Goal: Navigation & Orientation: Find specific page/section

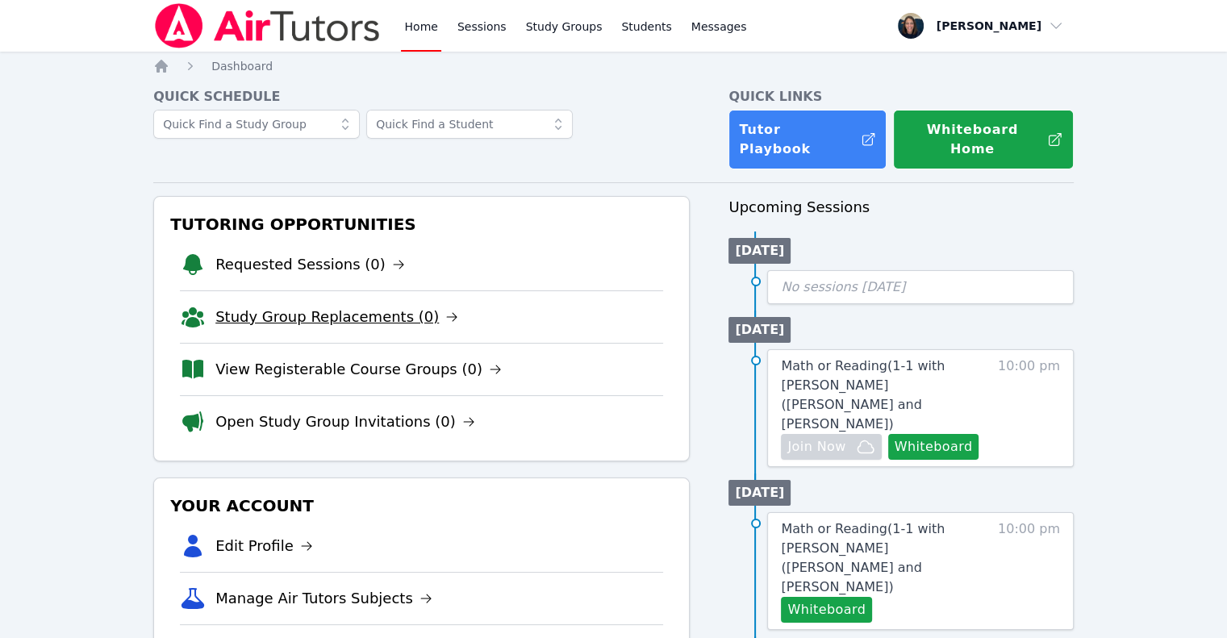
click at [378, 310] on link "Study Group Replacements (0)" at bounding box center [336, 317] width 243 height 23
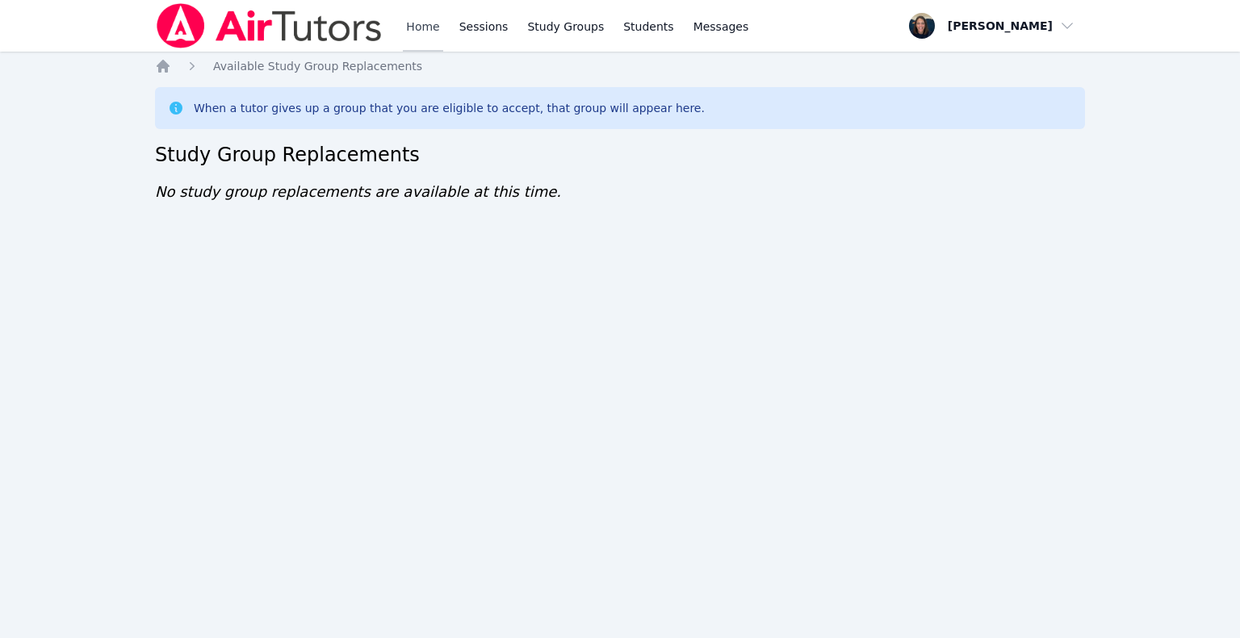
click at [432, 35] on link "Home" at bounding box center [423, 26] width 40 height 52
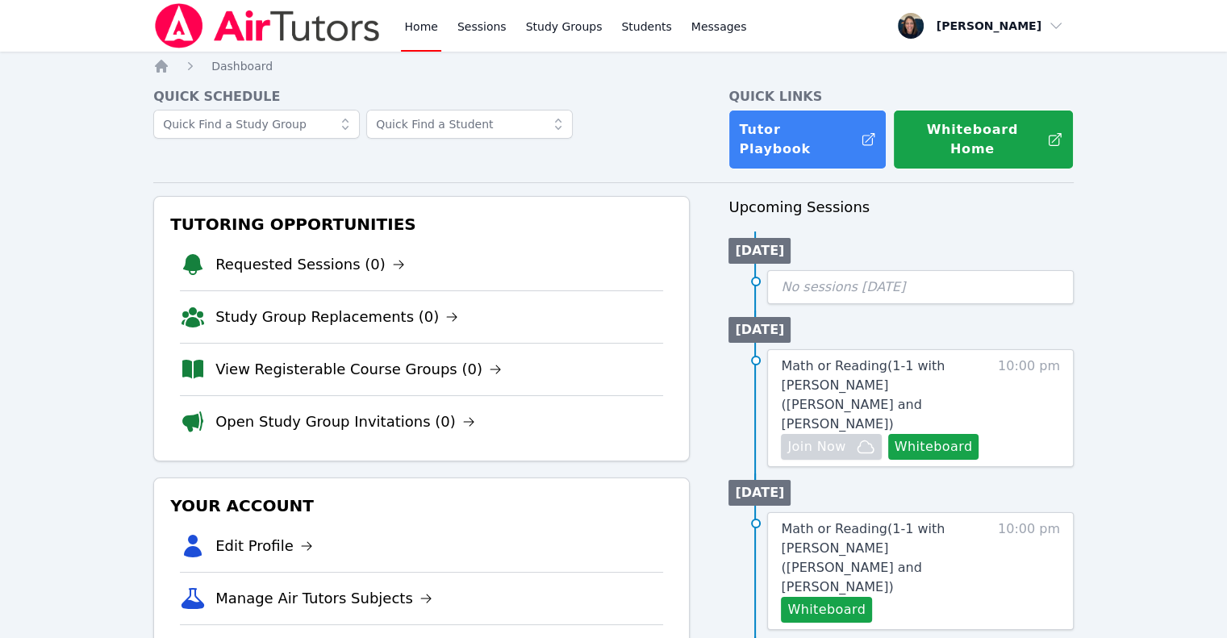
click at [355, 411] on link "Open Study Group Invitations (0)" at bounding box center [345, 422] width 260 height 23
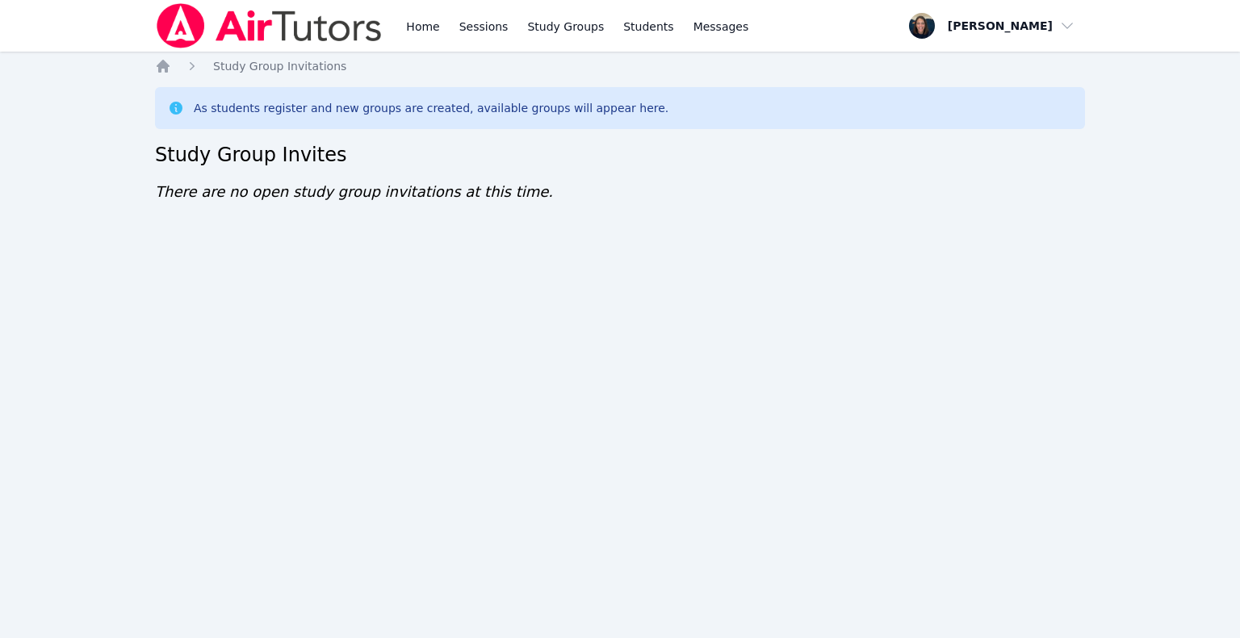
click at [413, 31] on link "Home" at bounding box center [423, 26] width 40 height 52
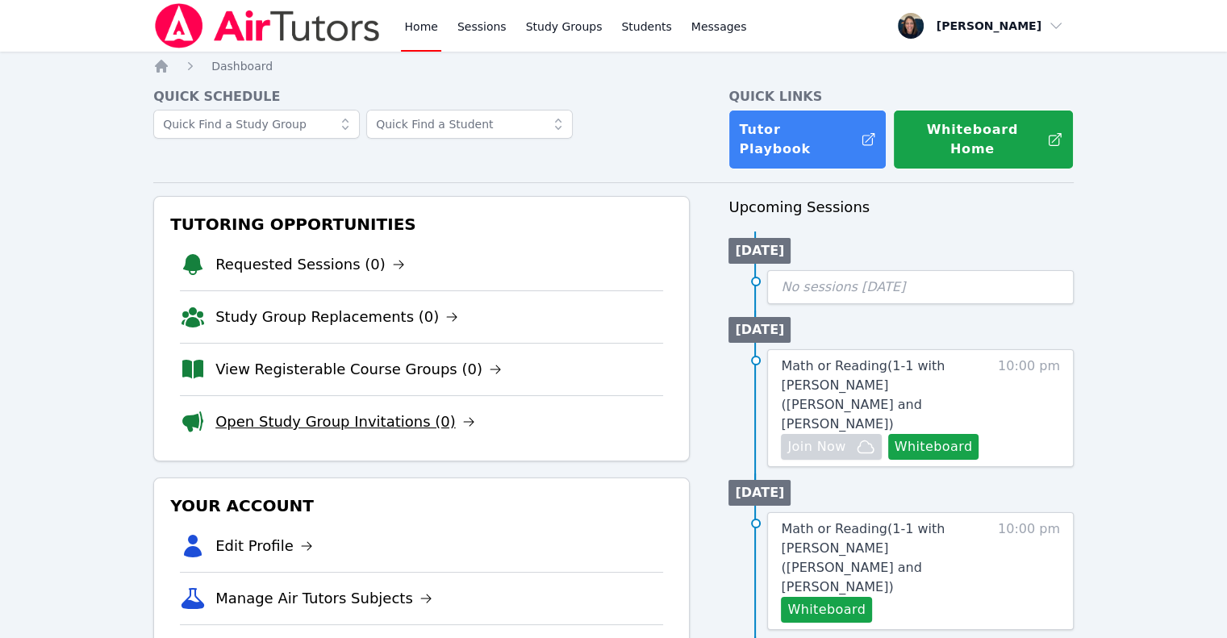
click at [241, 411] on link "Open Study Group Invitations (0)" at bounding box center [345, 422] width 260 height 23
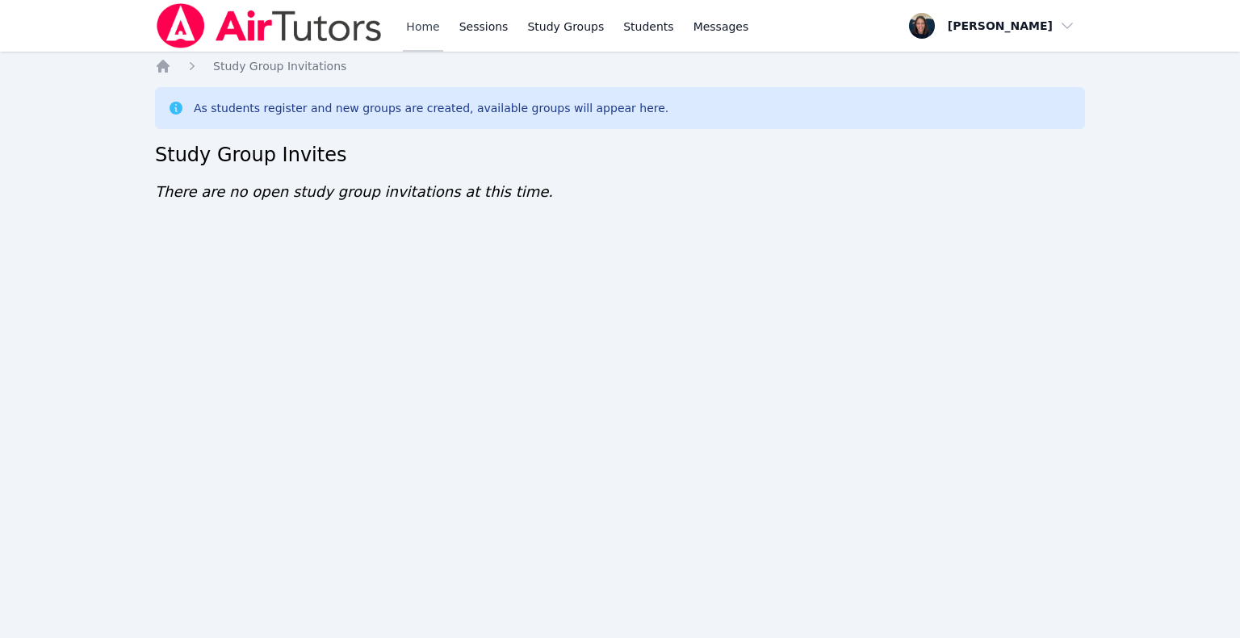
click at [416, 39] on link "Home" at bounding box center [423, 26] width 40 height 52
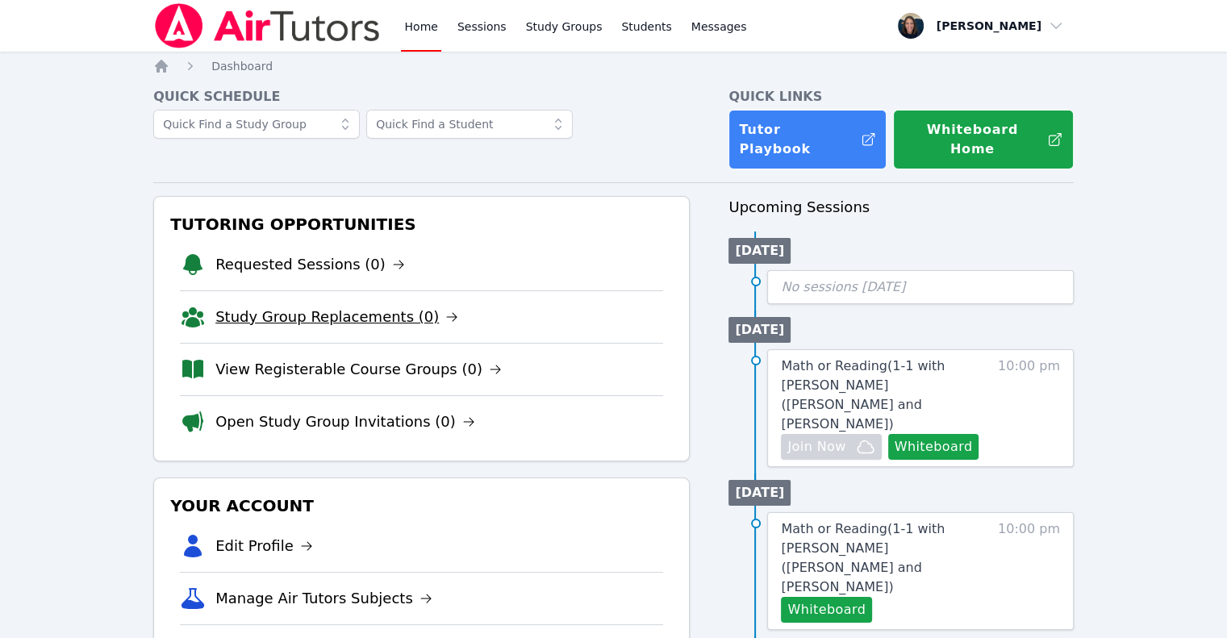
click at [285, 312] on link "Study Group Replacements (0)" at bounding box center [336, 317] width 243 height 23
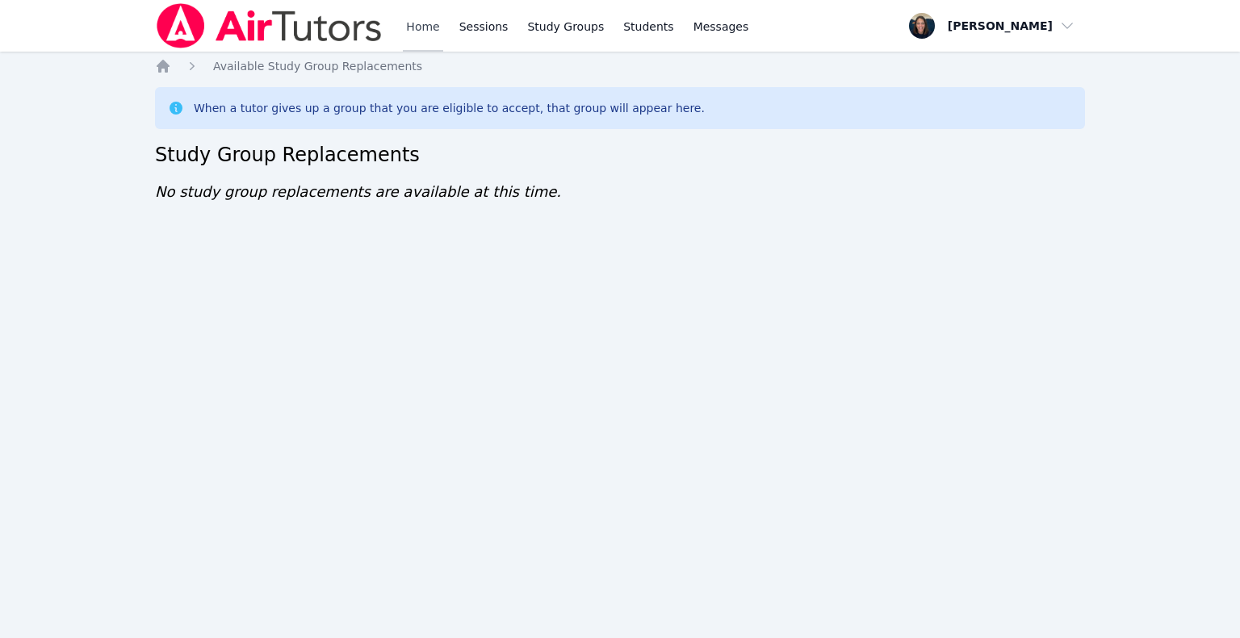
click at [426, 22] on link "Home" at bounding box center [423, 26] width 40 height 52
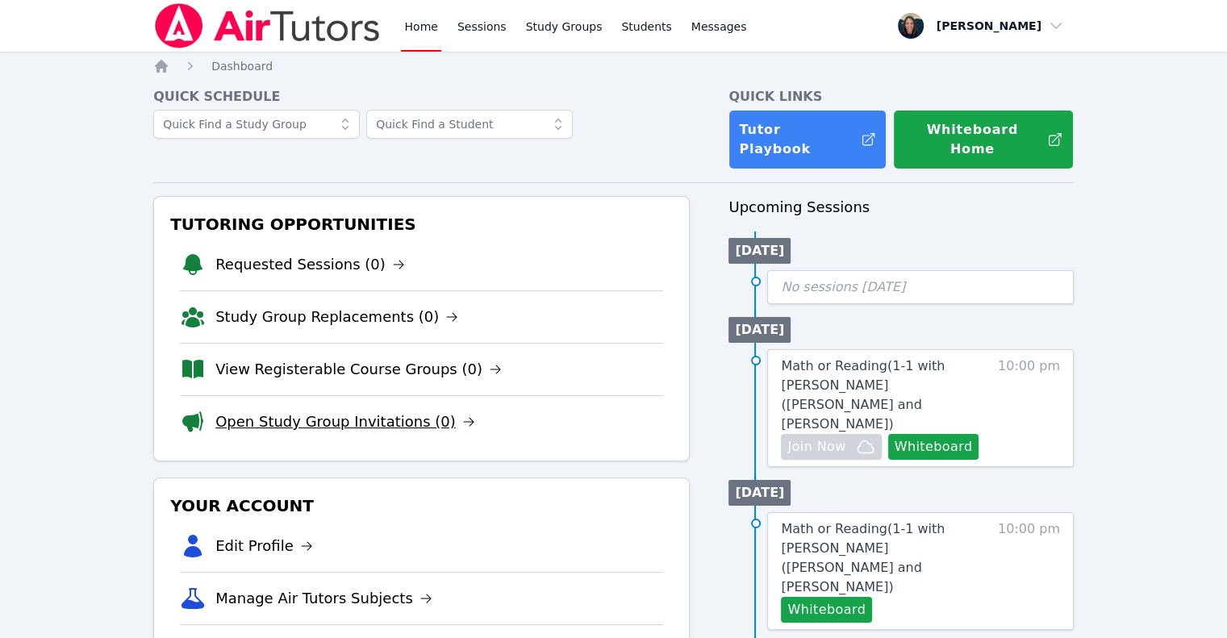
click at [312, 411] on link "Open Study Group Invitations (0)" at bounding box center [345, 422] width 260 height 23
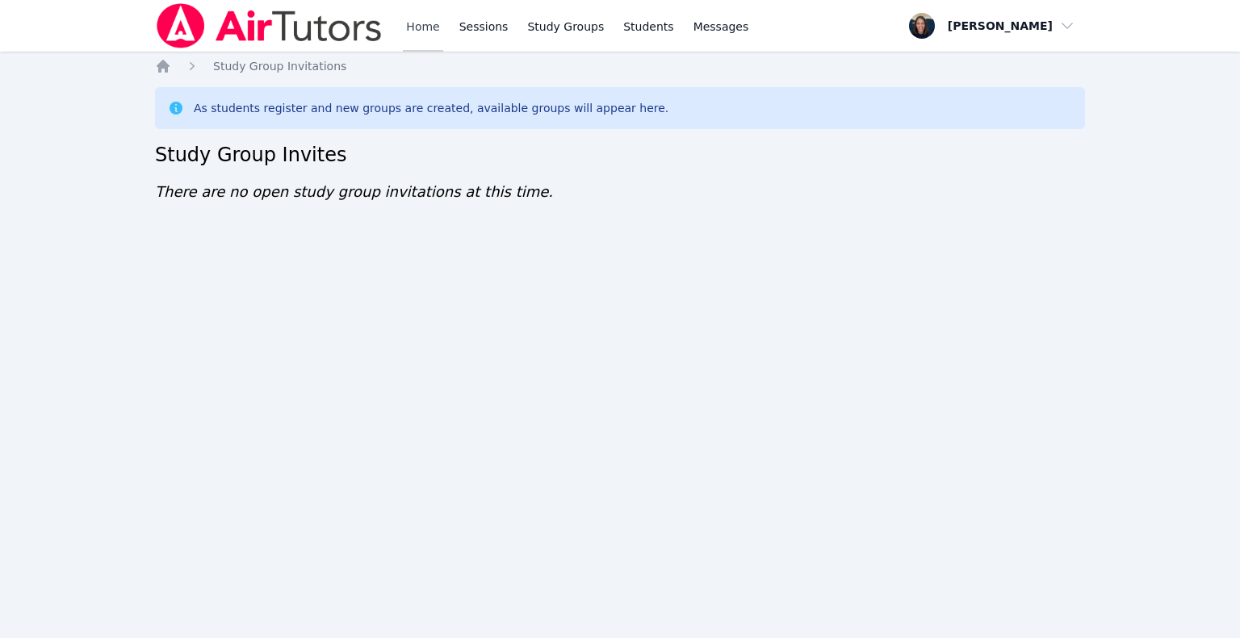
click at [424, 31] on link "Home" at bounding box center [423, 26] width 40 height 52
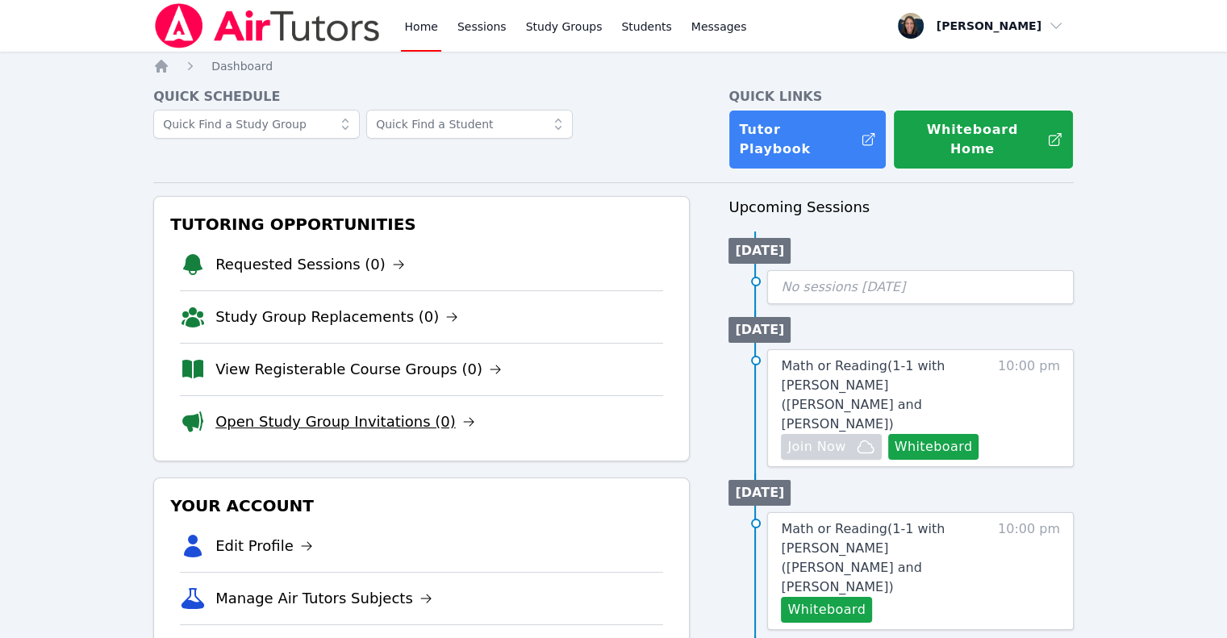
click at [271, 411] on link "Open Study Group Invitations (0)" at bounding box center [345, 422] width 260 height 23
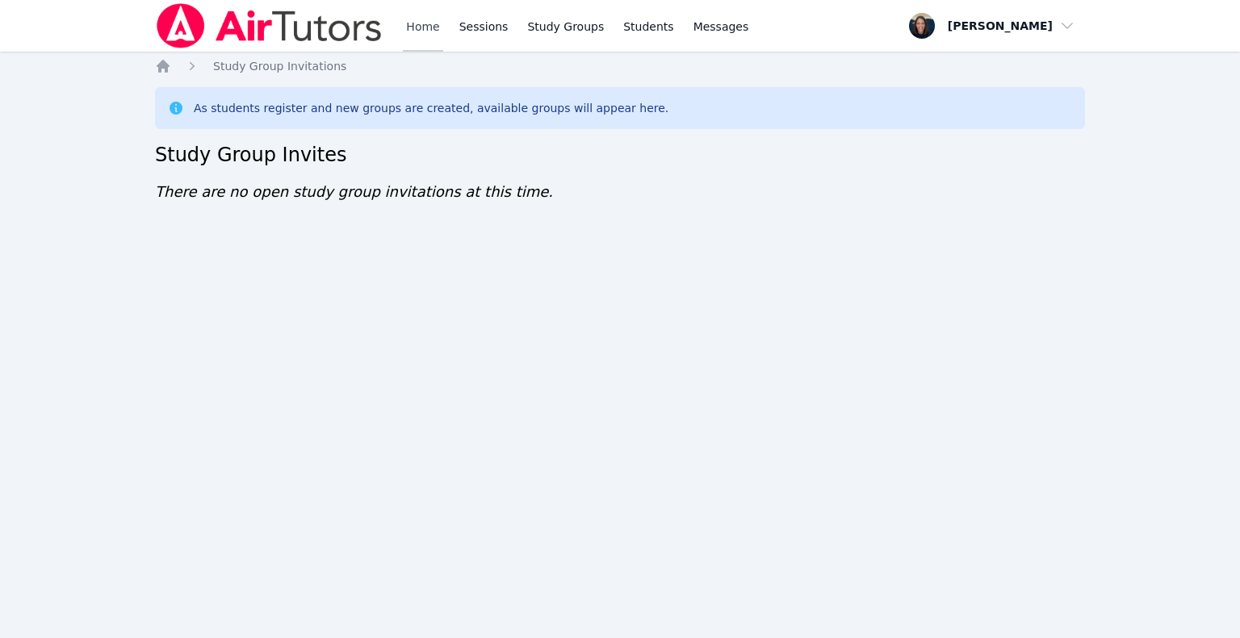
click at [436, 21] on link "Home" at bounding box center [423, 26] width 40 height 52
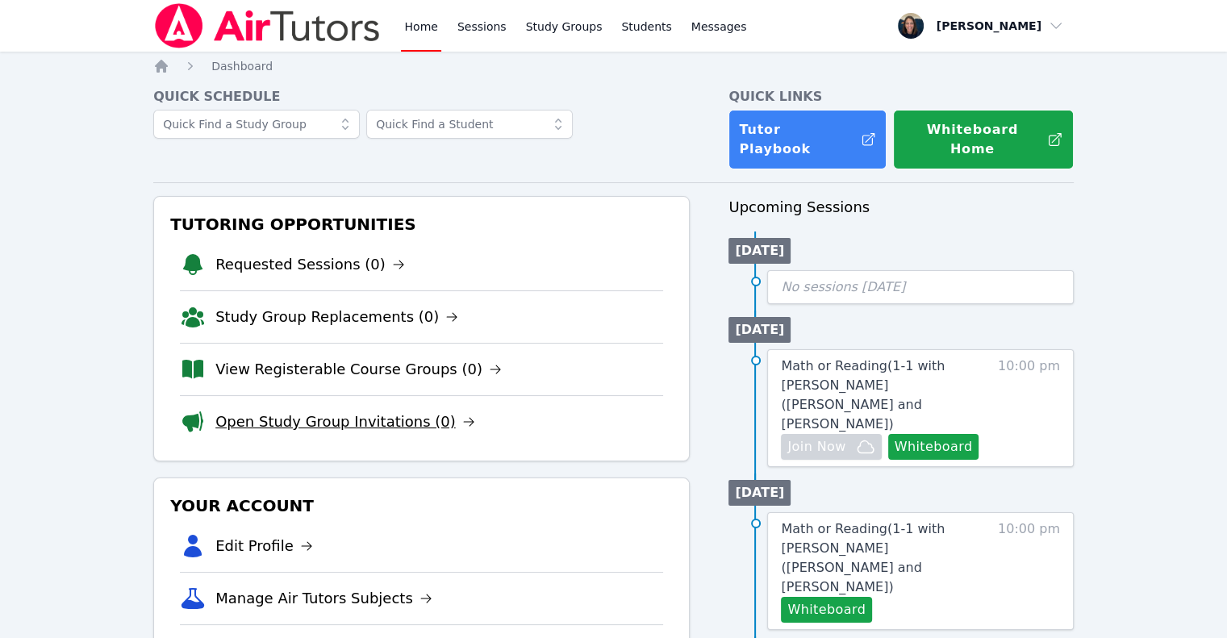
click at [253, 411] on link "Open Study Group Invitations (0)" at bounding box center [345, 422] width 260 height 23
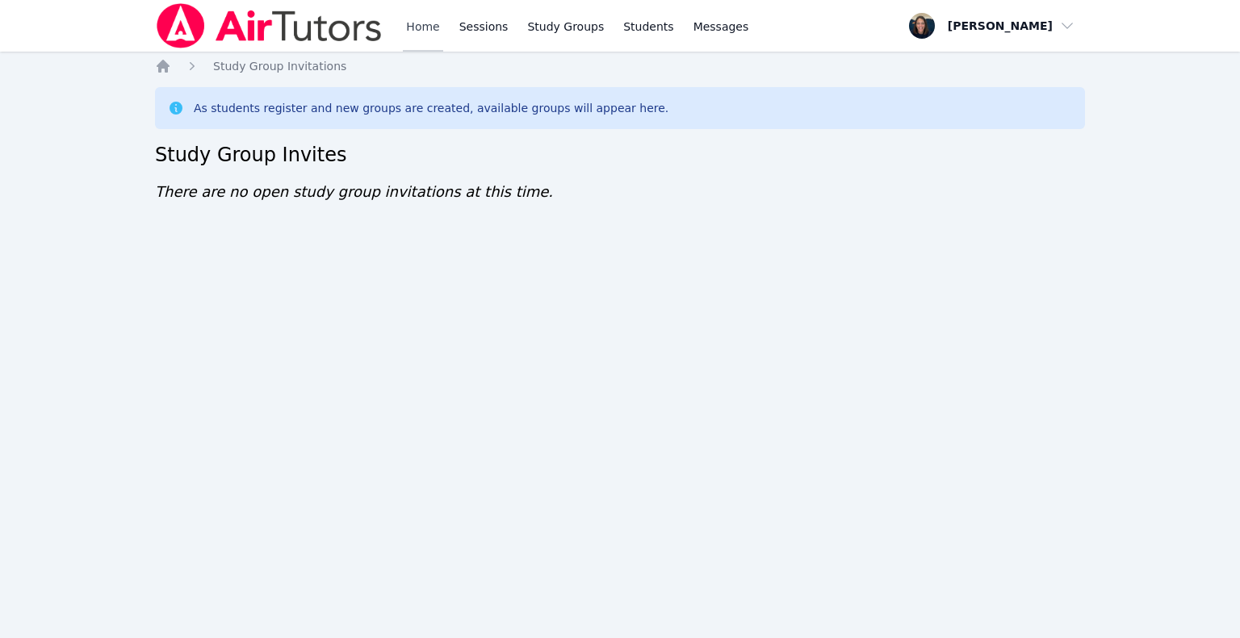
drag, startPoint x: 442, startPoint y: 25, endPoint x: 429, endPoint y: 25, distance: 13.7
click at [429, 25] on div "Home Sessions Study Groups Students Messages" at bounding box center [577, 26] width 349 height 52
click at [429, 25] on link "Home" at bounding box center [423, 26] width 40 height 52
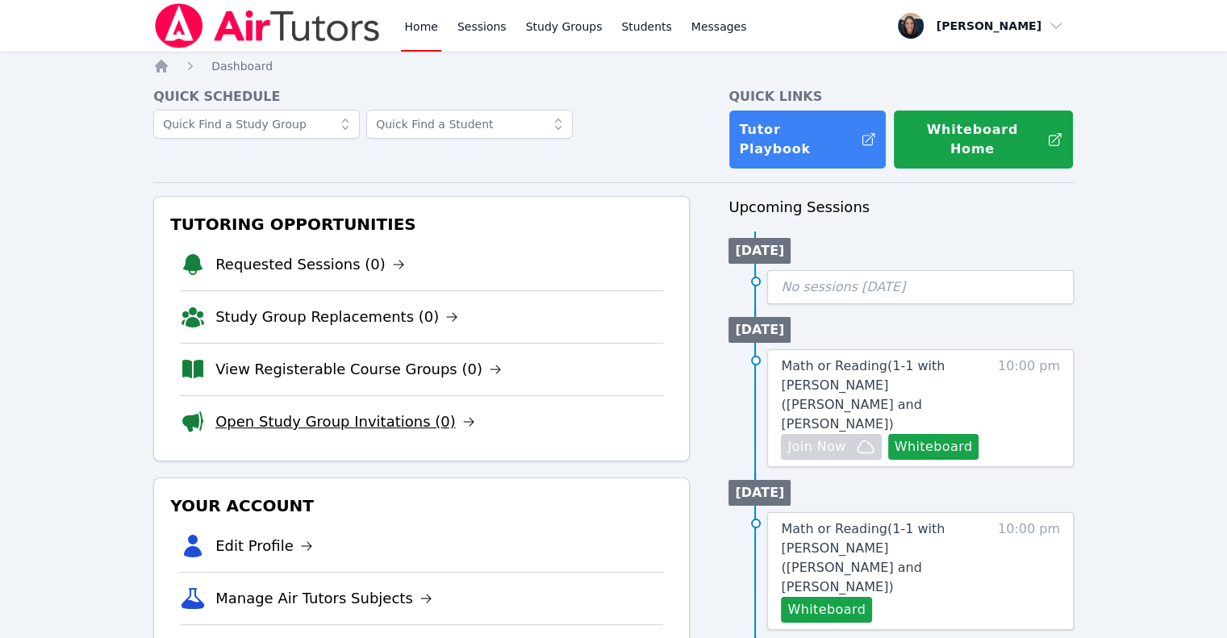
click at [274, 411] on link "Open Study Group Invitations (0)" at bounding box center [345, 422] width 260 height 23
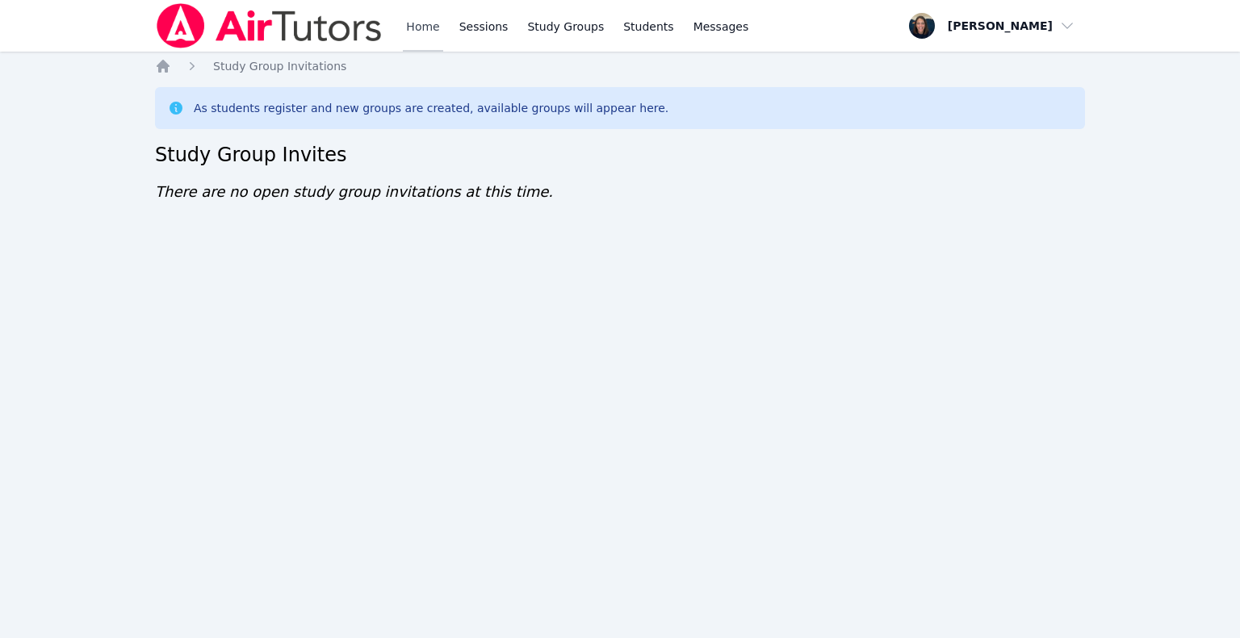
click at [424, 46] on link "Home" at bounding box center [423, 26] width 40 height 52
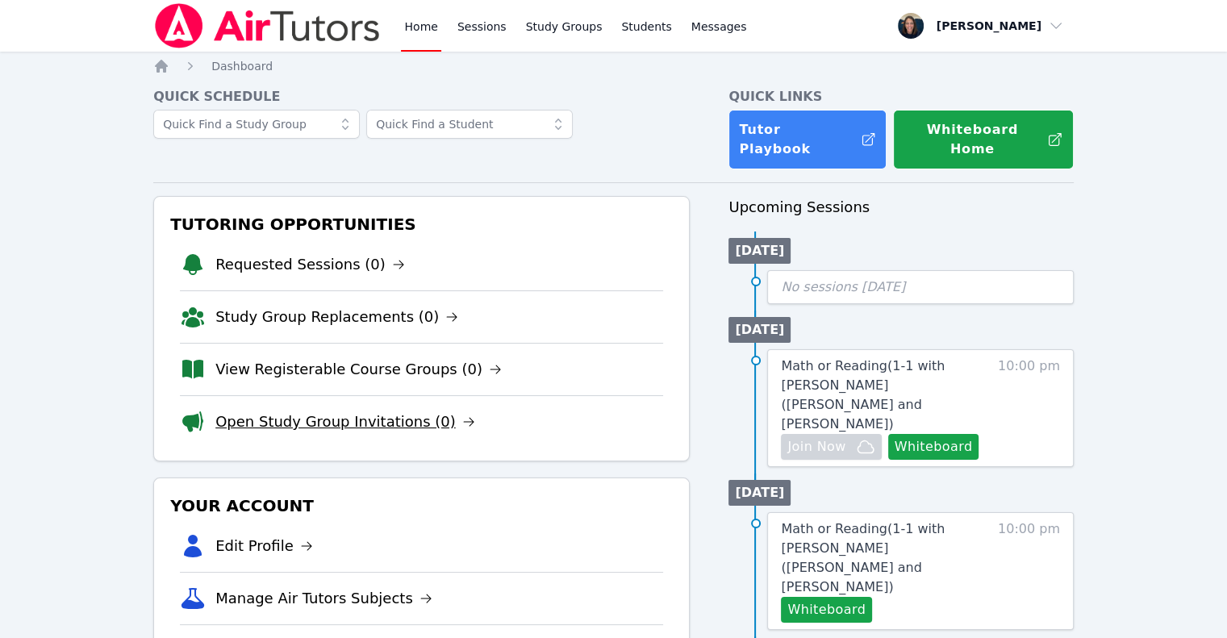
click at [281, 416] on link "Open Study Group Invitations (0)" at bounding box center [345, 422] width 260 height 23
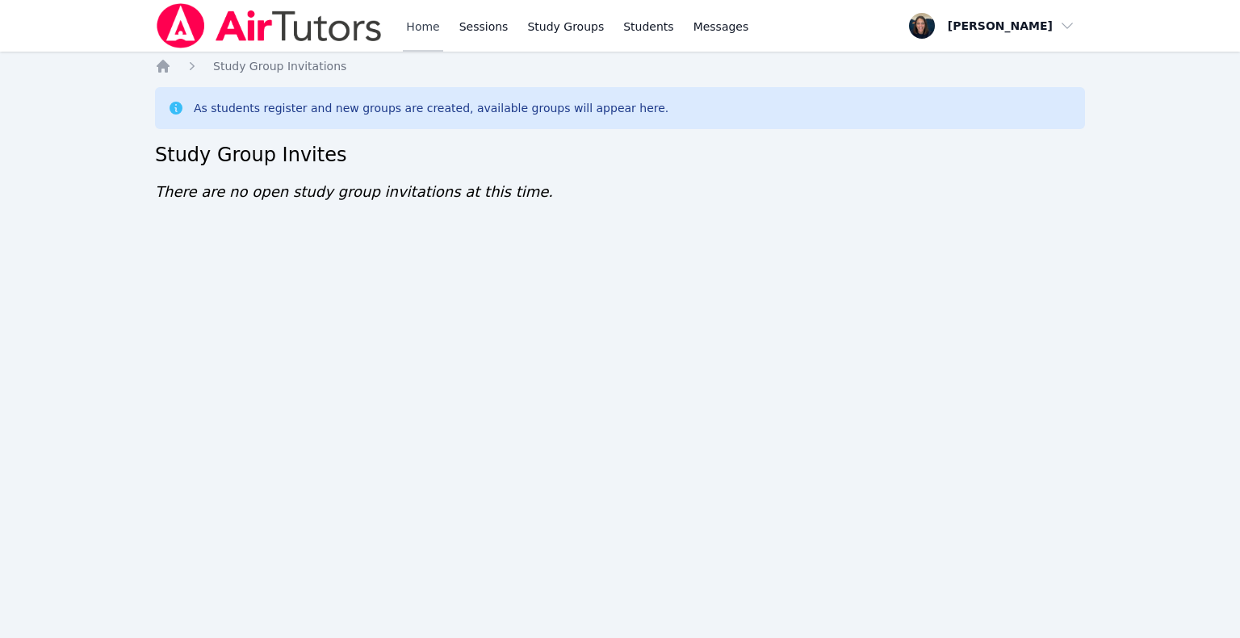
click at [411, 27] on link "Home" at bounding box center [423, 26] width 40 height 52
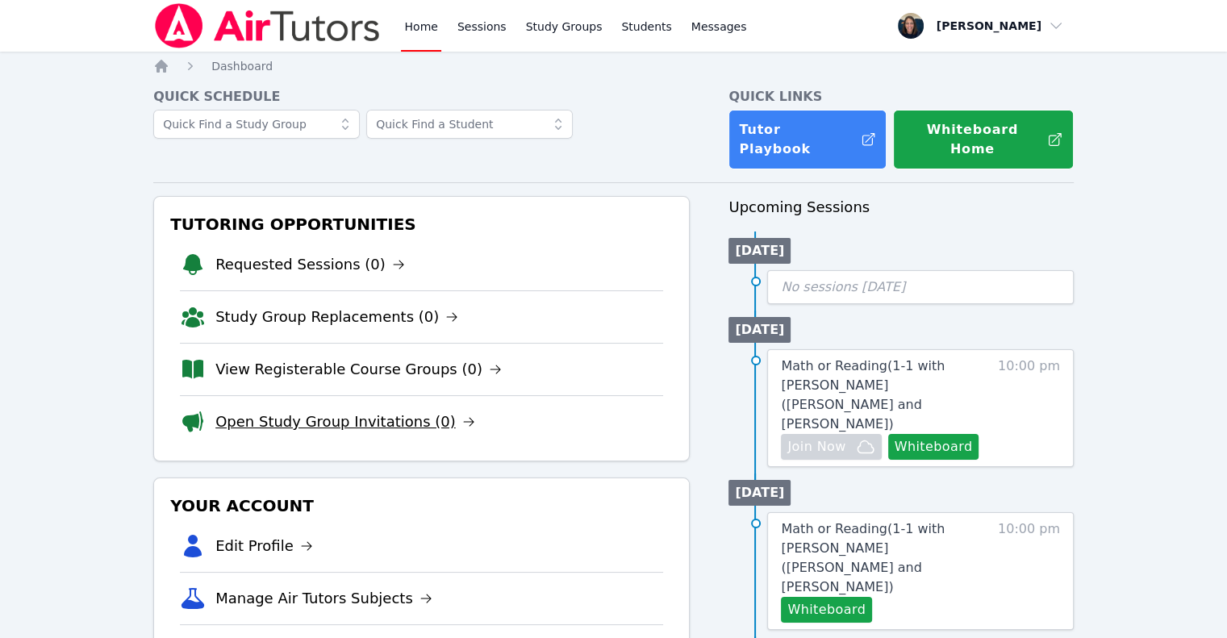
click at [262, 411] on link "Open Study Group Invitations (0)" at bounding box center [345, 422] width 260 height 23
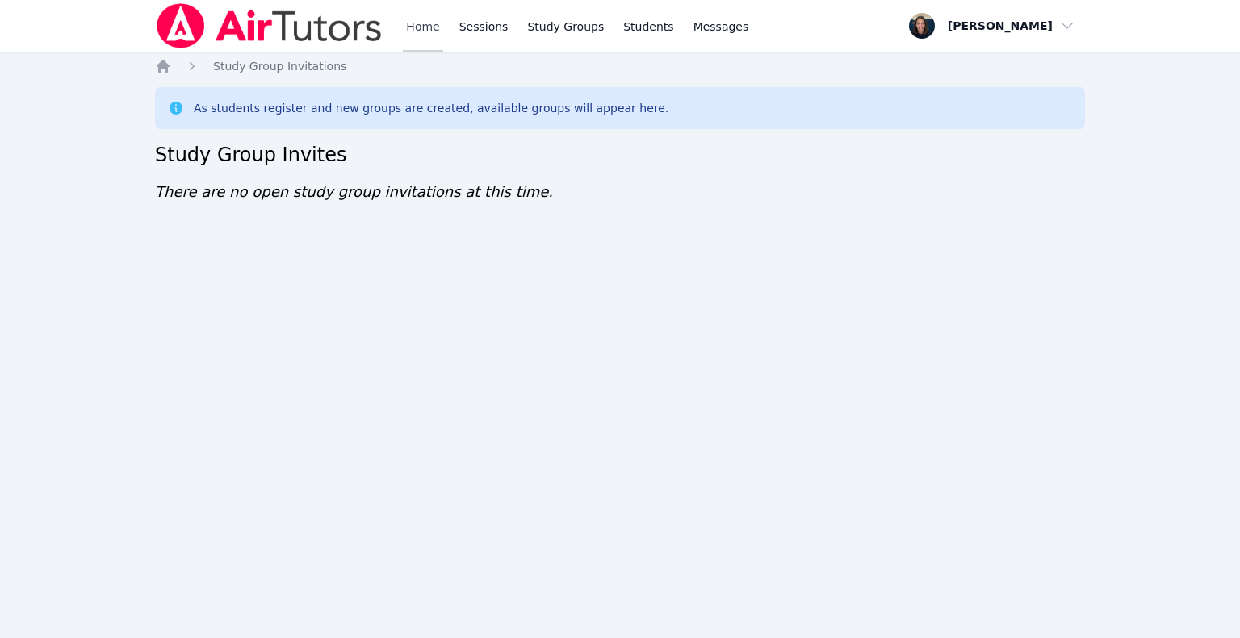
click at [415, 26] on link "Home" at bounding box center [423, 26] width 40 height 52
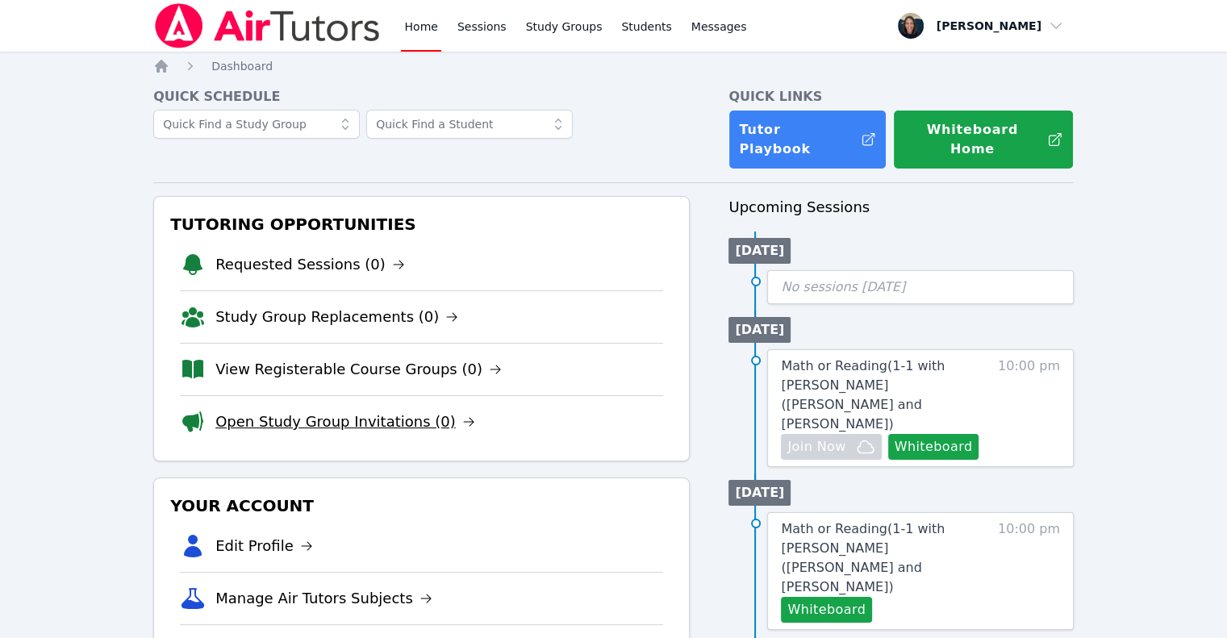
click at [318, 411] on link "Open Study Group Invitations (0)" at bounding box center [345, 422] width 260 height 23
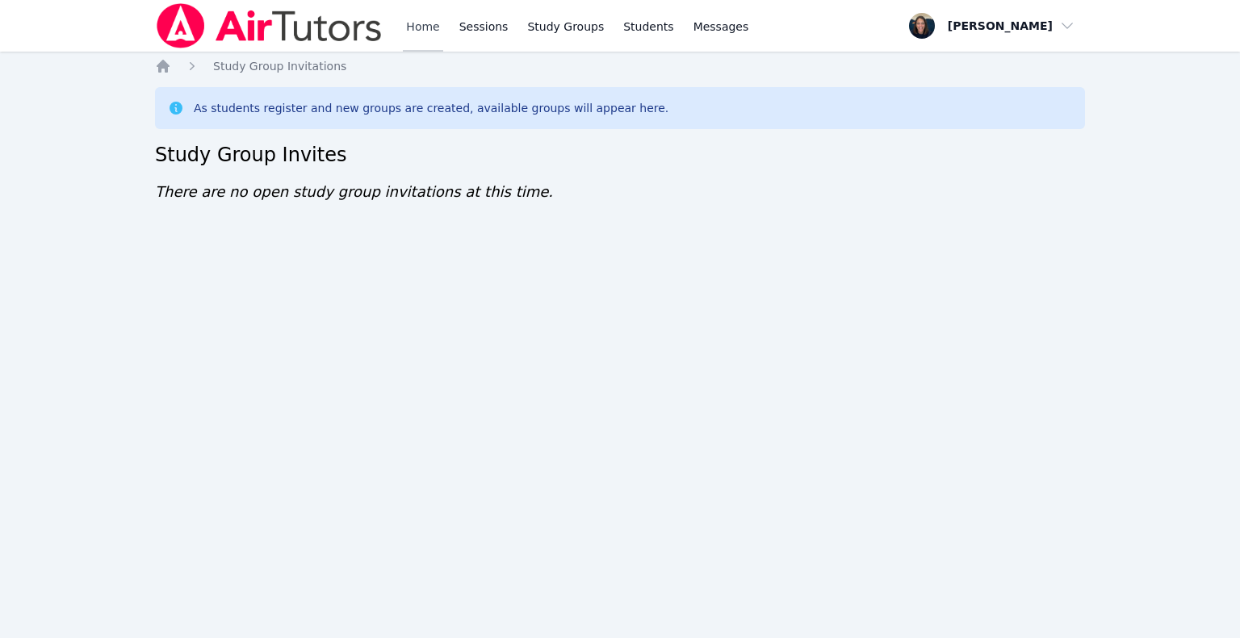
click at [423, 28] on link "Home" at bounding box center [423, 26] width 40 height 52
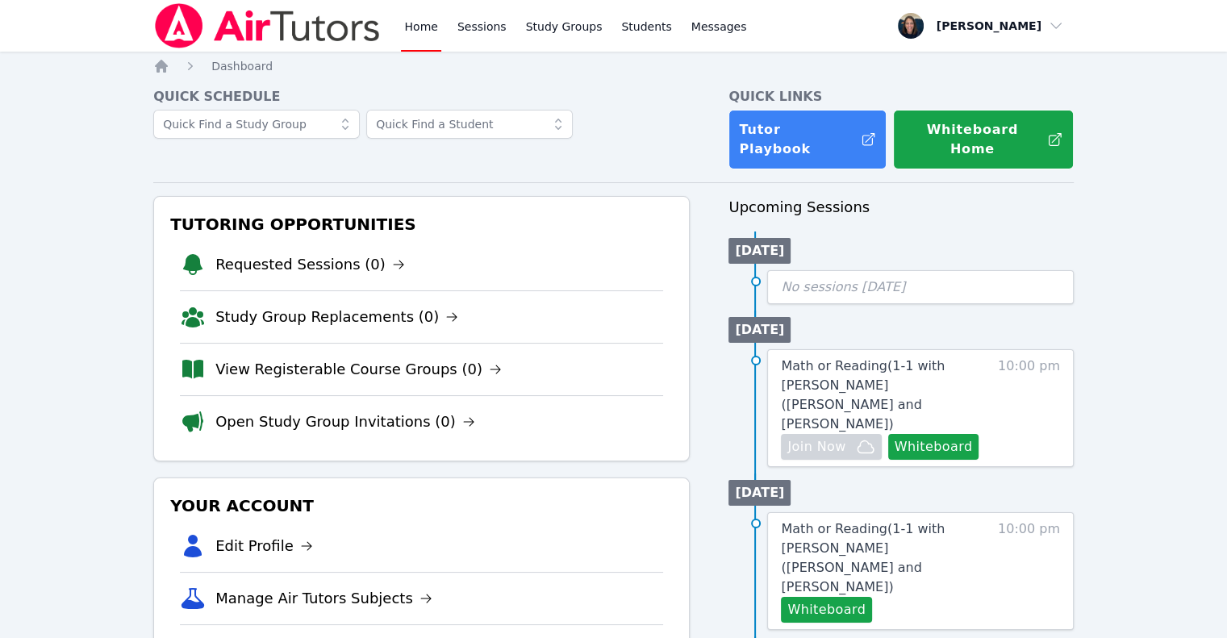
click at [423, 28] on link "Home" at bounding box center [421, 26] width 40 height 52
click at [303, 253] on link "Requested Sessions (0)" at bounding box center [310, 264] width 190 height 23
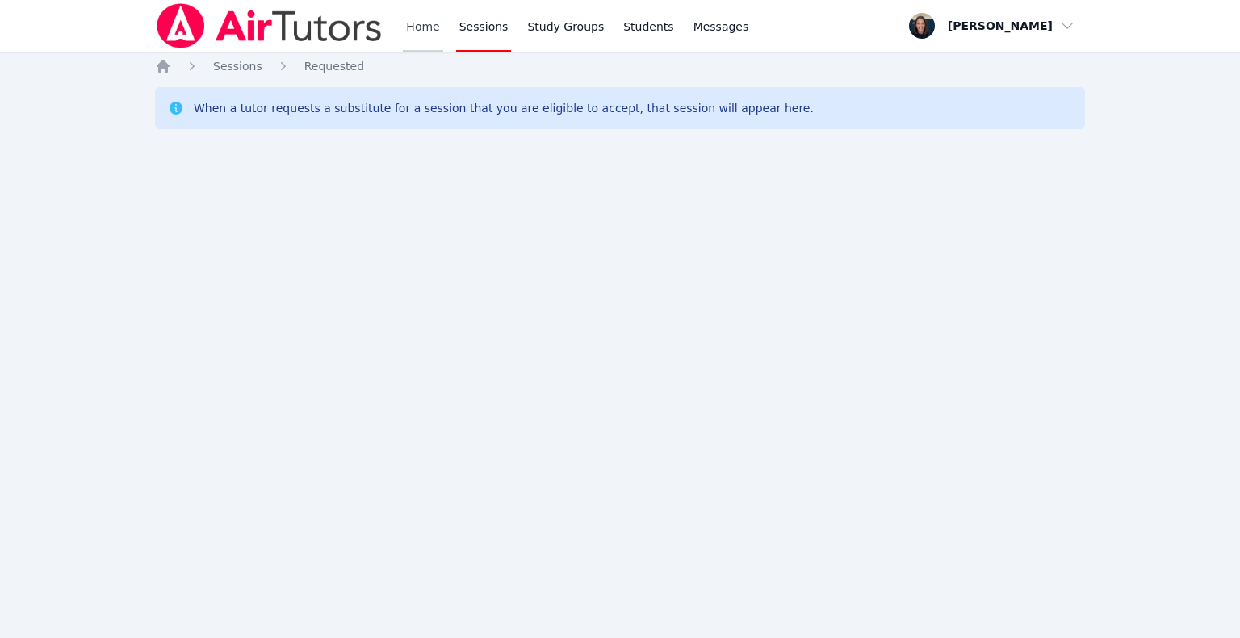
click at [416, 17] on link "Home" at bounding box center [423, 26] width 40 height 52
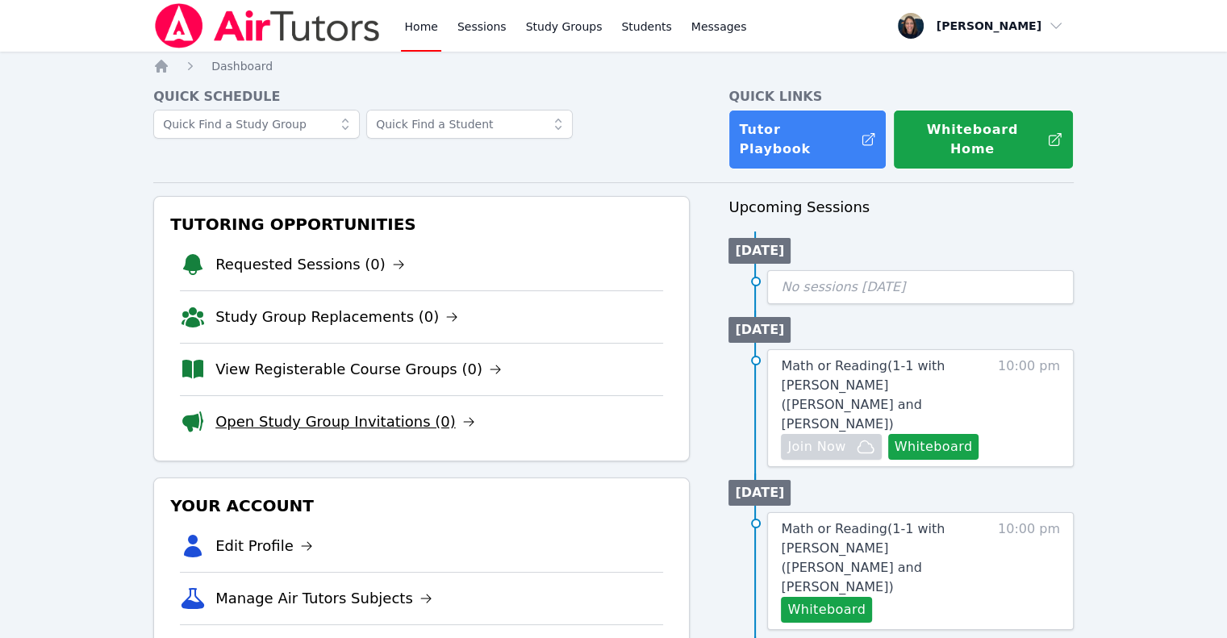
click at [277, 411] on link "Open Study Group Invitations (0)" at bounding box center [345, 422] width 260 height 23
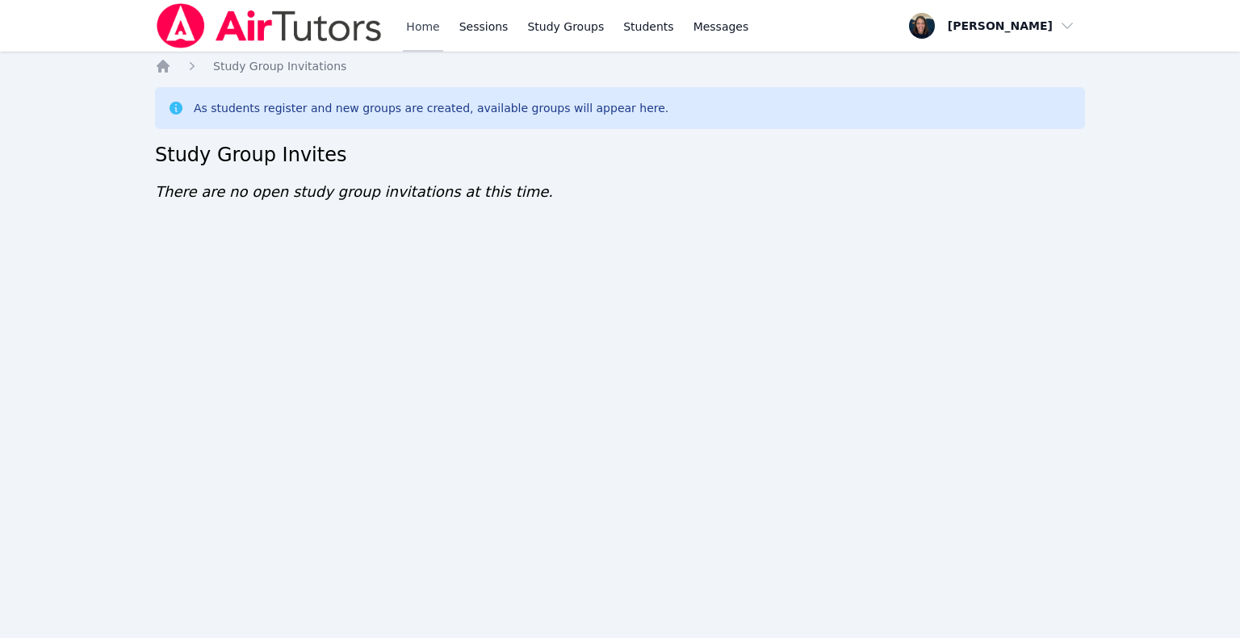
click at [412, 34] on link "Home" at bounding box center [423, 26] width 40 height 52
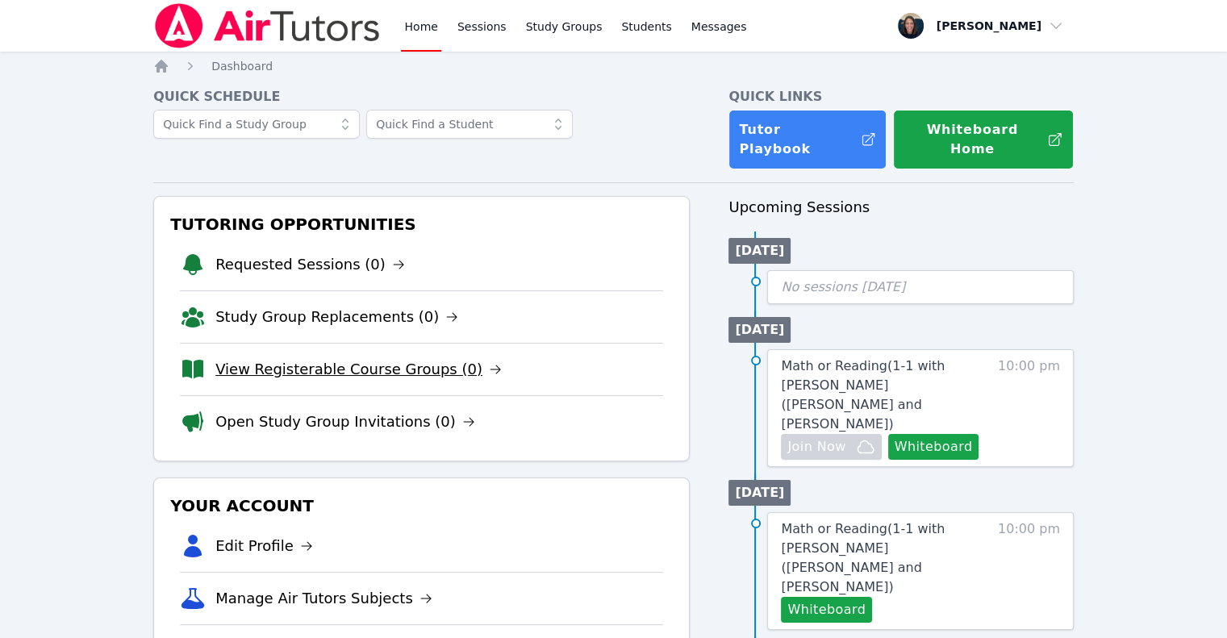
click at [329, 358] on link "View Registerable Course Groups (0)" at bounding box center [358, 369] width 286 height 23
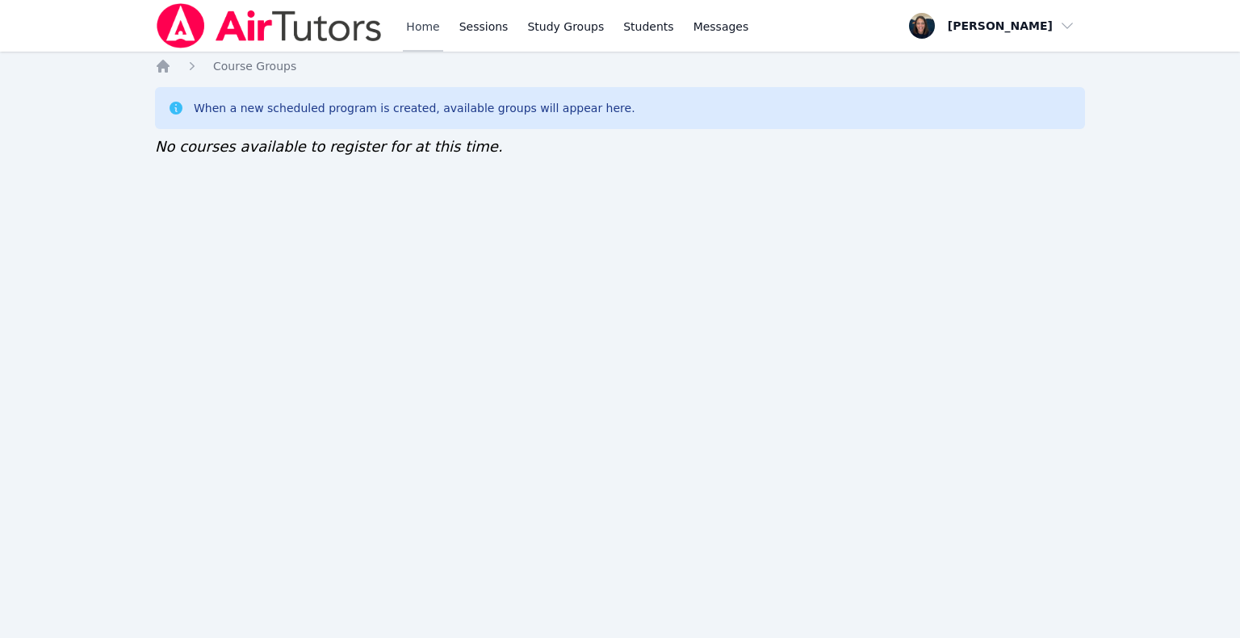
click at [426, 25] on link "Home" at bounding box center [423, 26] width 40 height 52
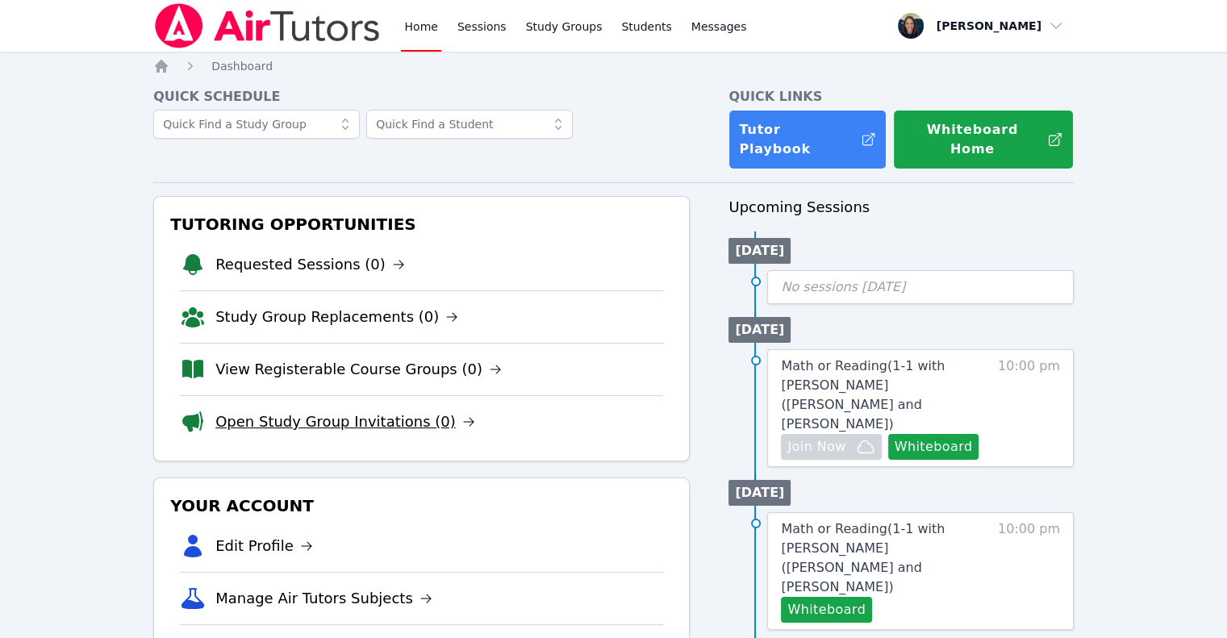
click at [299, 414] on link "Open Study Group Invitations (0)" at bounding box center [345, 422] width 260 height 23
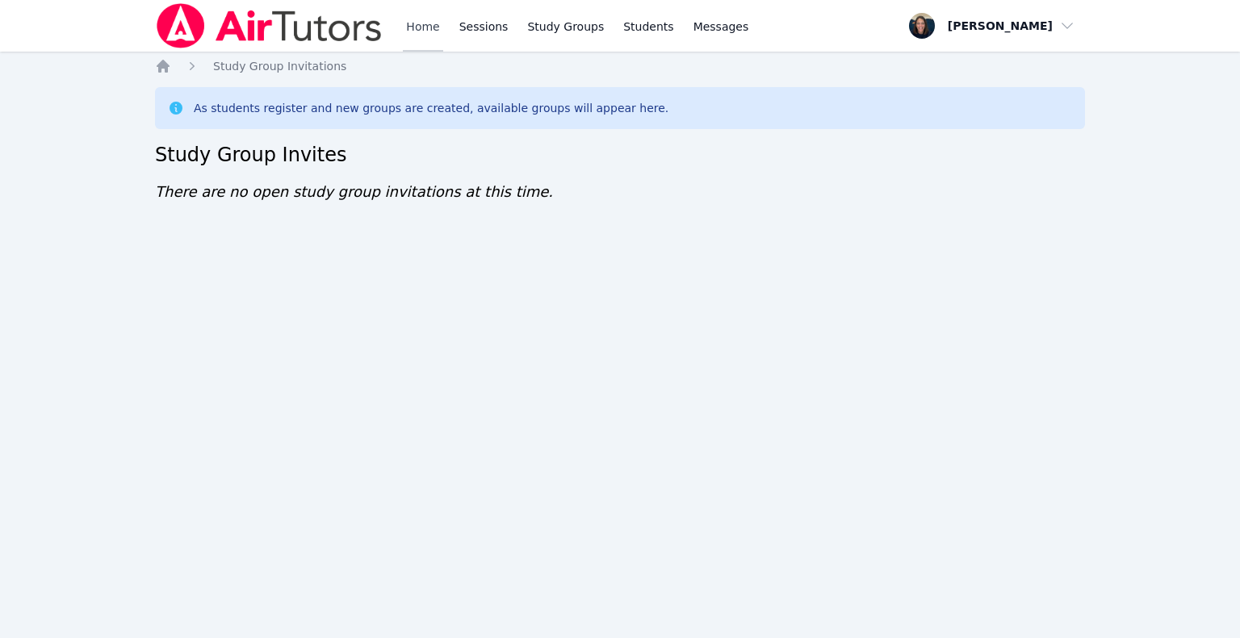
click at [428, 28] on link "Home" at bounding box center [423, 26] width 40 height 52
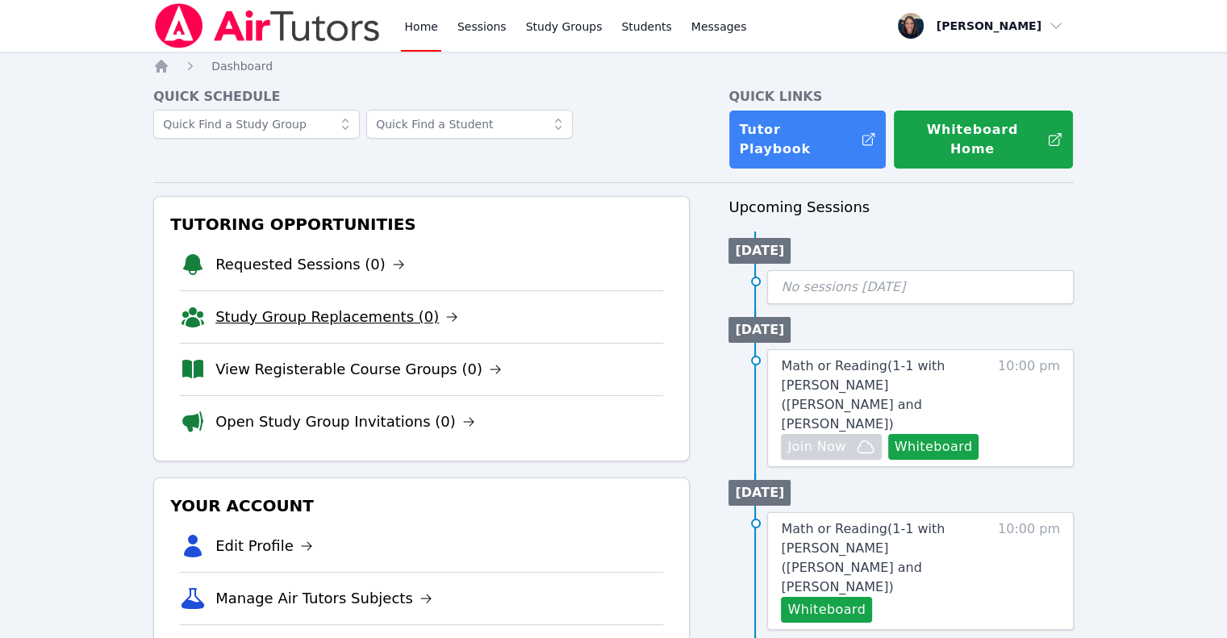
click at [329, 306] on link "Study Group Replacements (0)" at bounding box center [336, 317] width 243 height 23
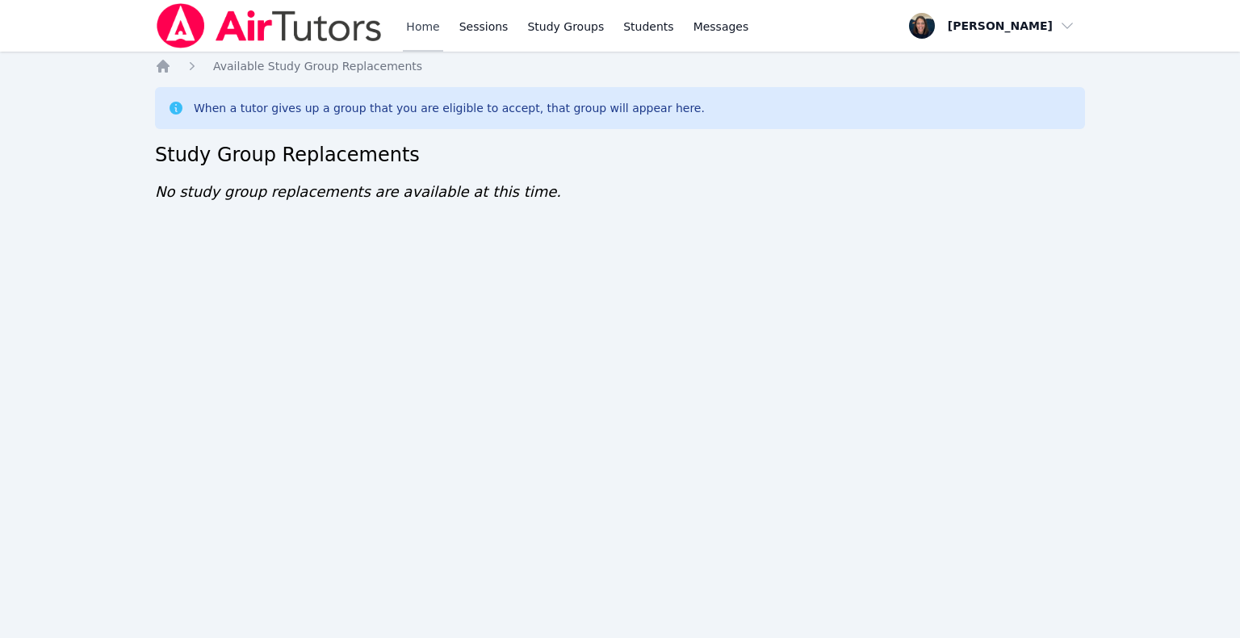
click at [430, 28] on link "Home" at bounding box center [423, 26] width 40 height 52
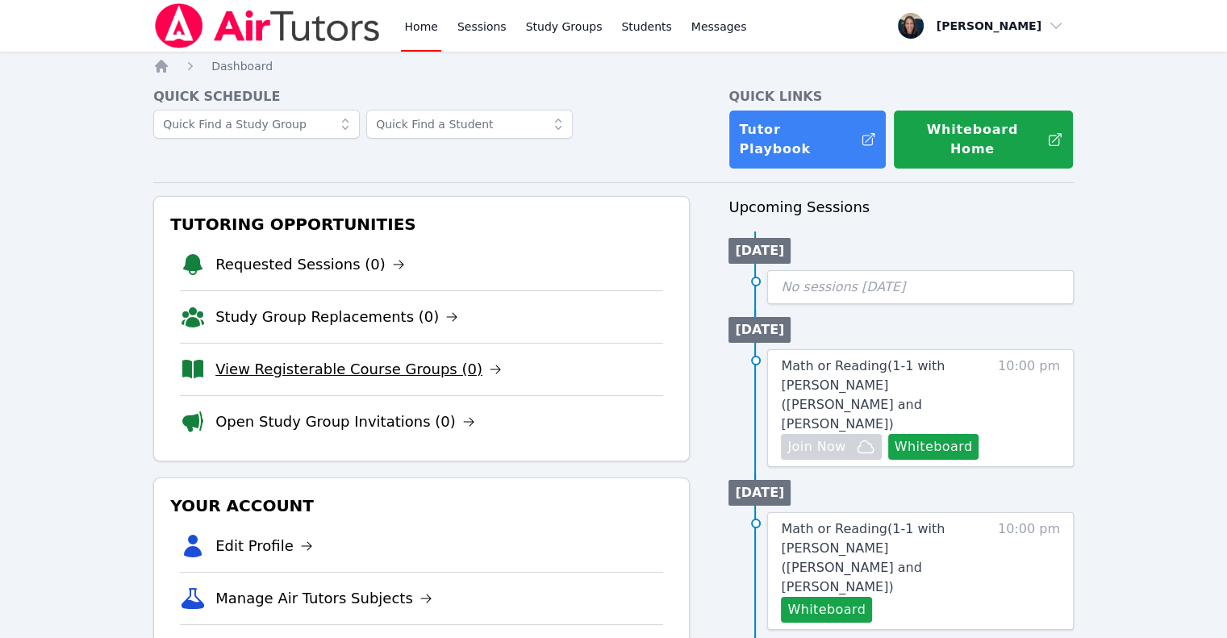
click at [263, 360] on link "View Registerable Course Groups (0)" at bounding box center [358, 369] width 286 height 23
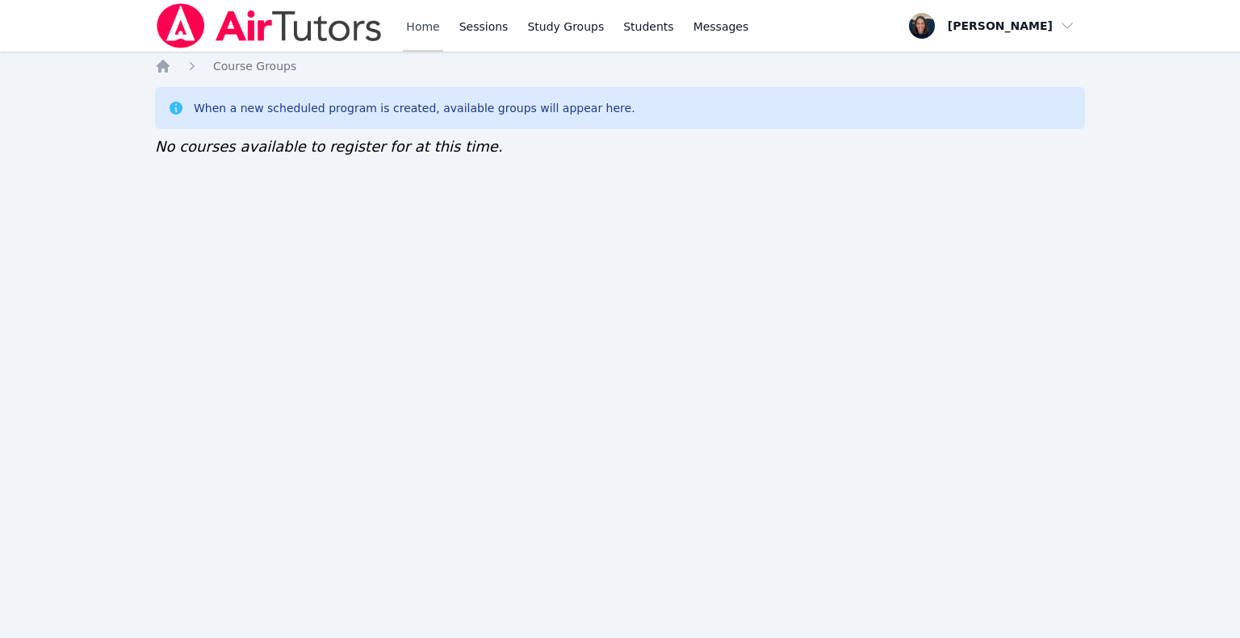
click at [419, 41] on link "Home" at bounding box center [423, 26] width 40 height 52
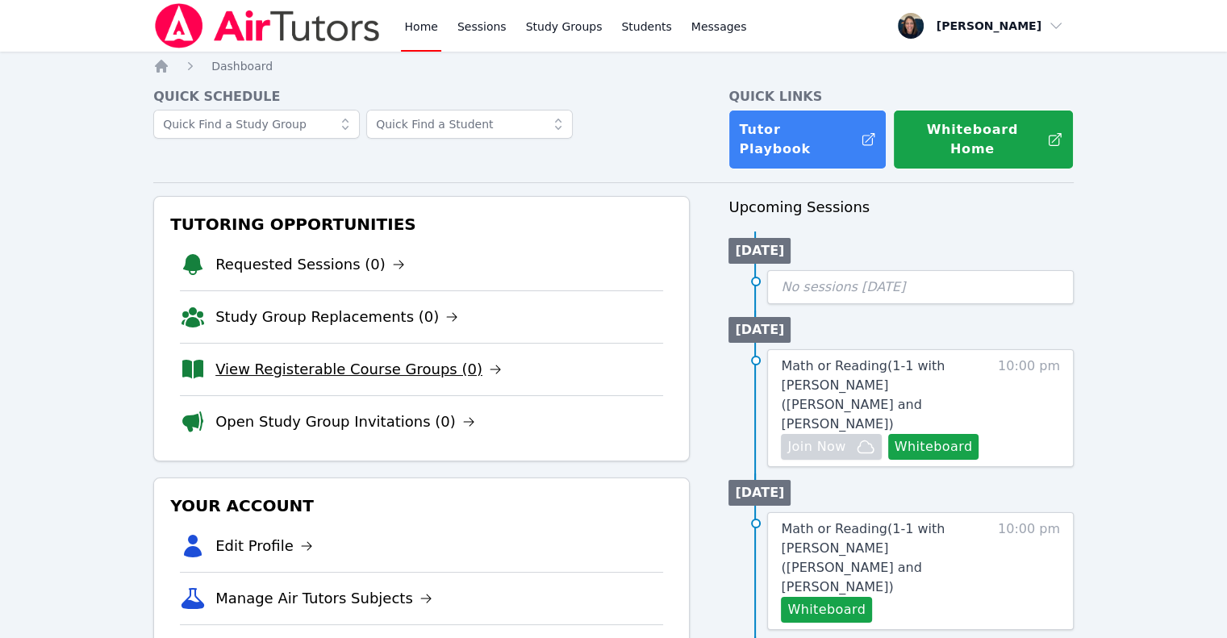
click at [268, 358] on link "View Registerable Course Groups (0)" at bounding box center [358, 369] width 286 height 23
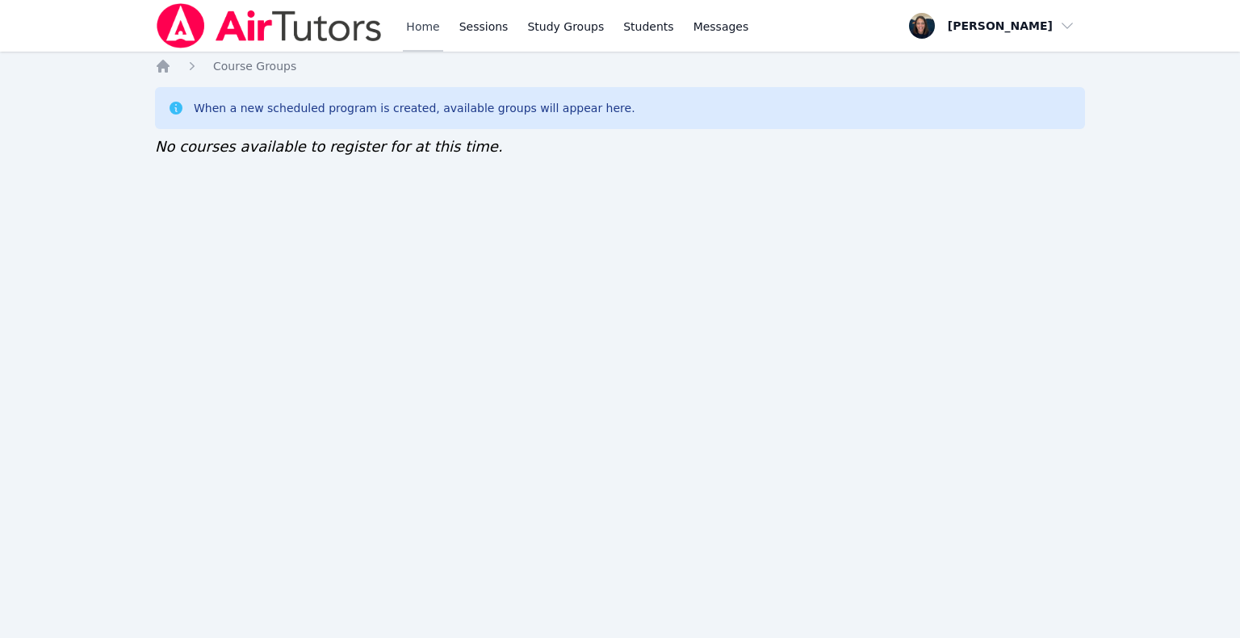
click at [433, 29] on link "Home" at bounding box center [423, 26] width 40 height 52
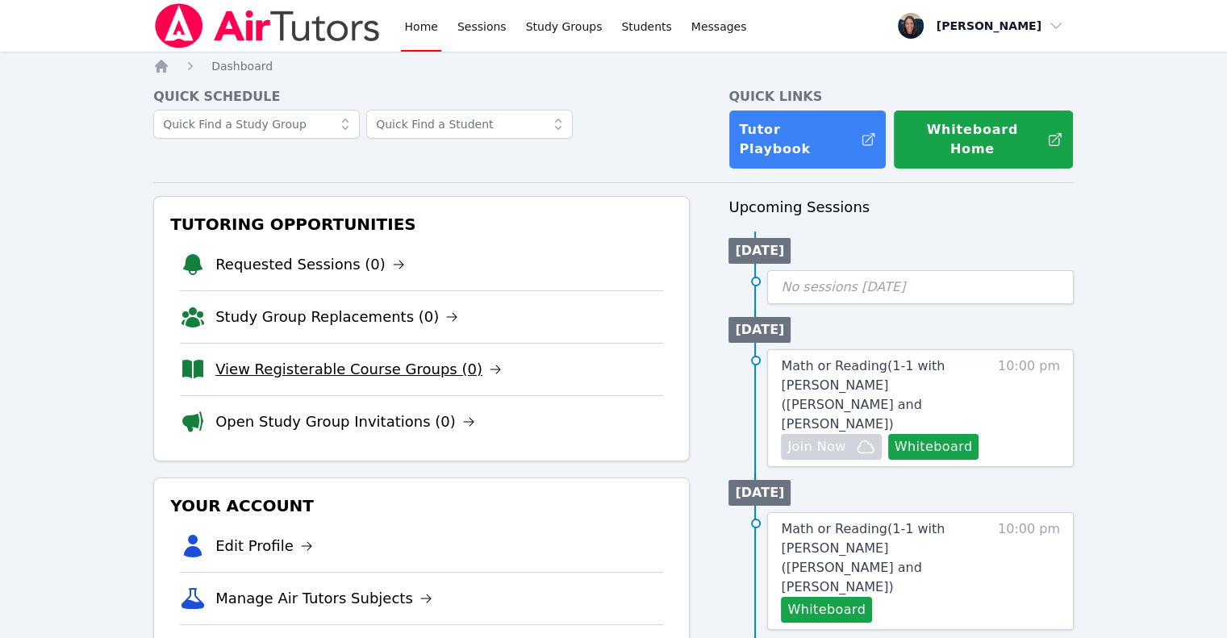
click at [271, 358] on link "View Registerable Course Groups (0)" at bounding box center [358, 369] width 286 height 23
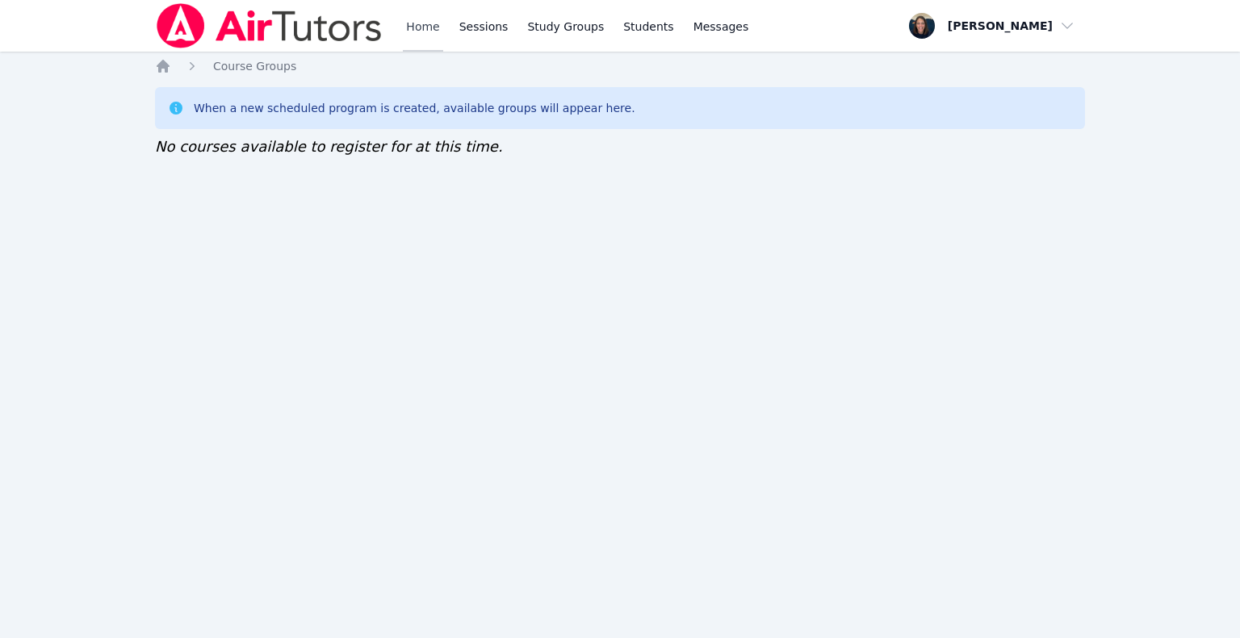
click at [420, 31] on link "Home" at bounding box center [423, 26] width 40 height 52
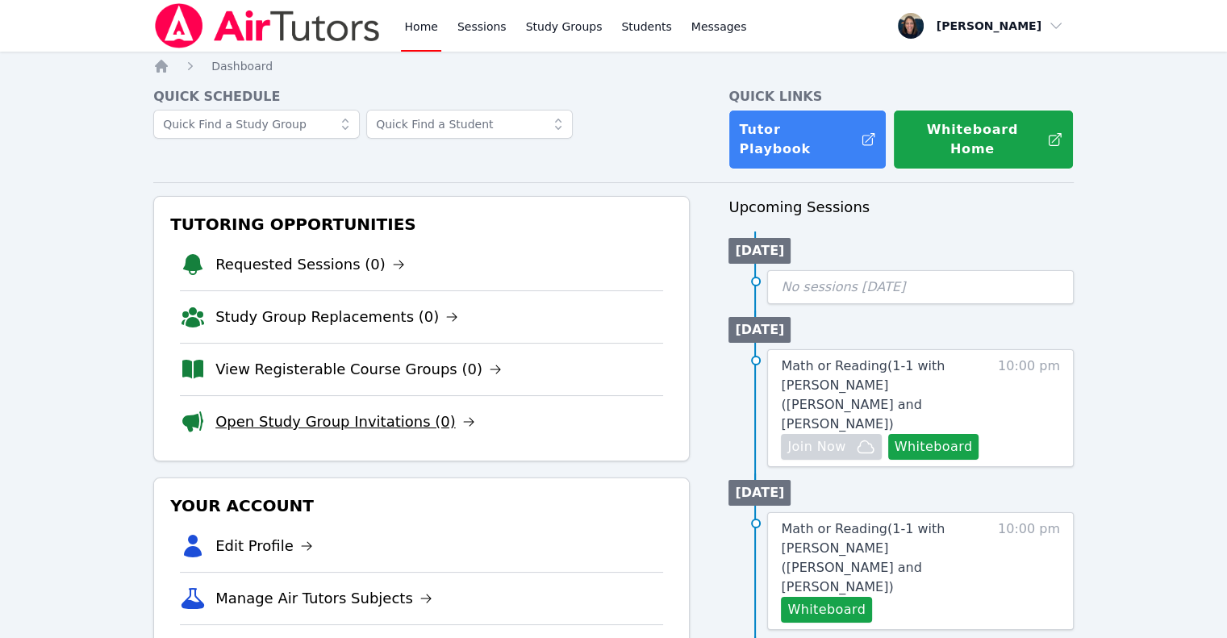
click at [300, 411] on link "Open Study Group Invitations (0)" at bounding box center [345, 422] width 260 height 23
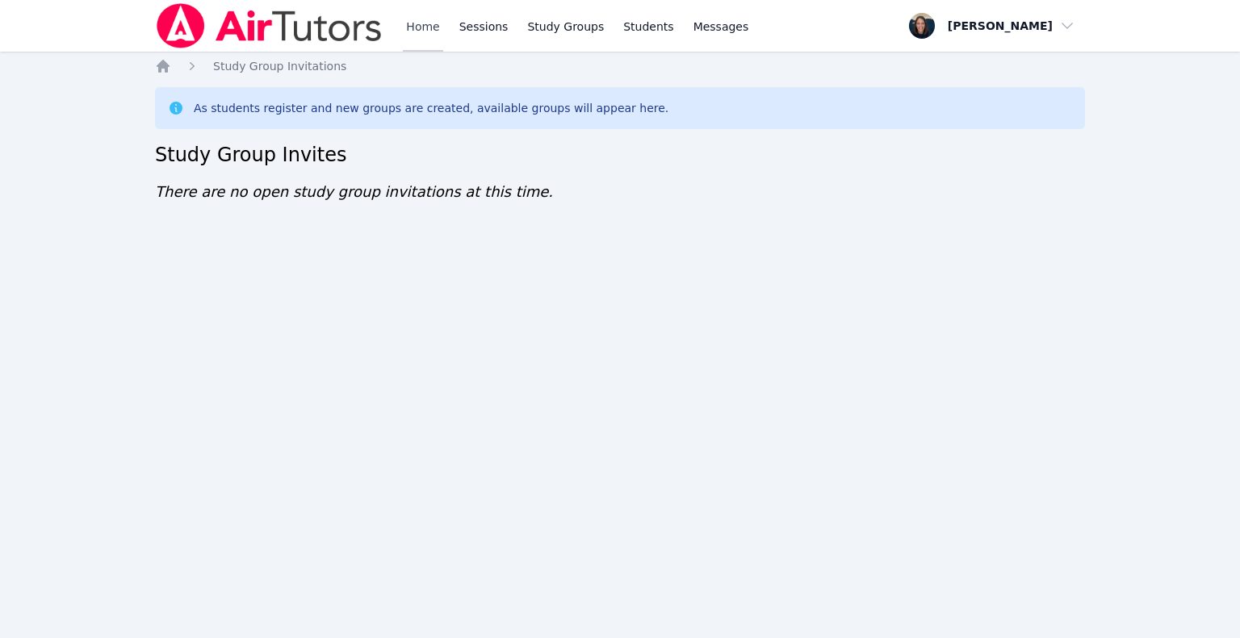
click at [420, 40] on link "Home" at bounding box center [423, 26] width 40 height 52
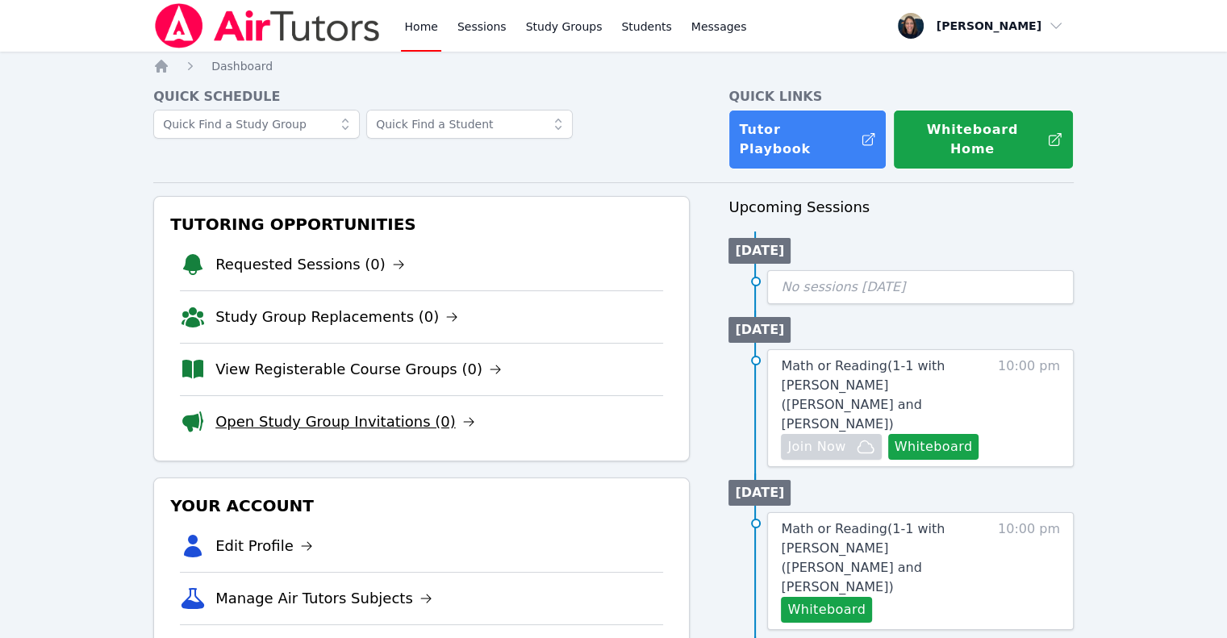
click at [312, 411] on link "Open Study Group Invitations (0)" at bounding box center [345, 422] width 260 height 23
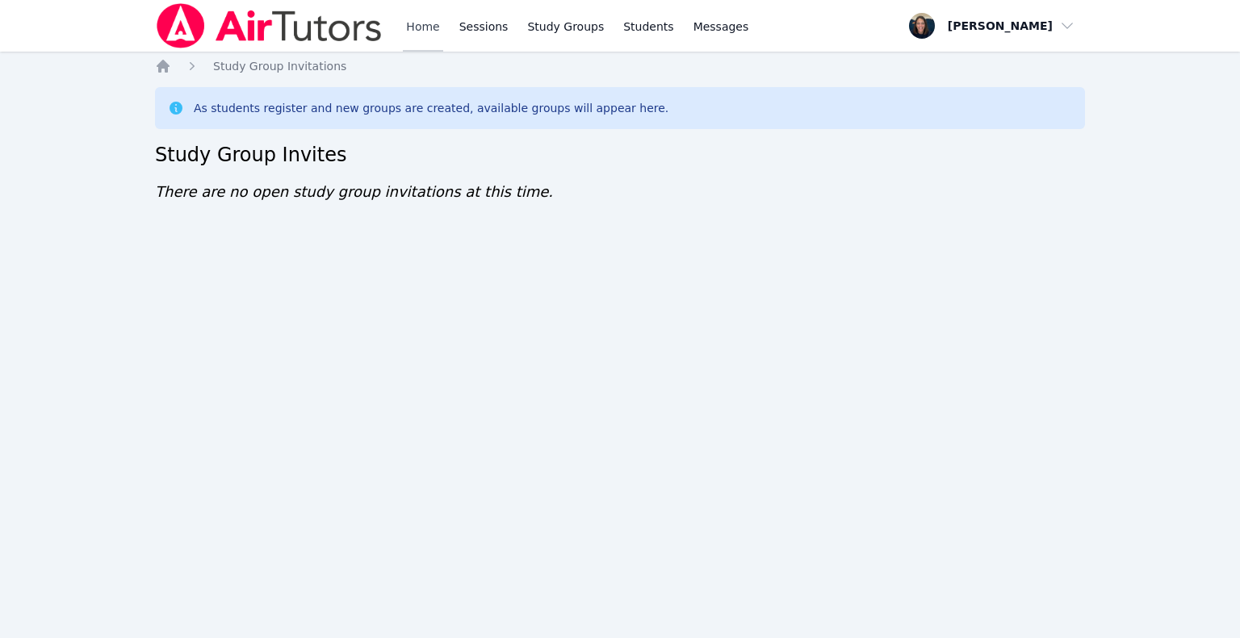
click at [420, 36] on link "Home" at bounding box center [423, 26] width 40 height 52
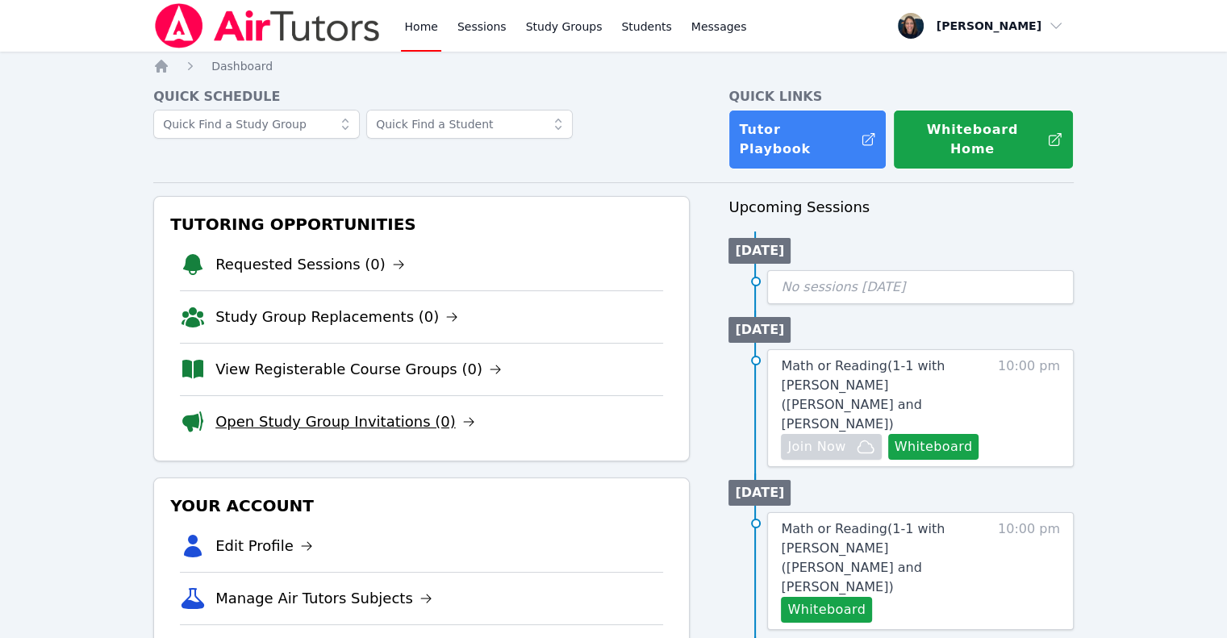
click at [313, 412] on link "Open Study Group Invitations (0)" at bounding box center [345, 422] width 260 height 23
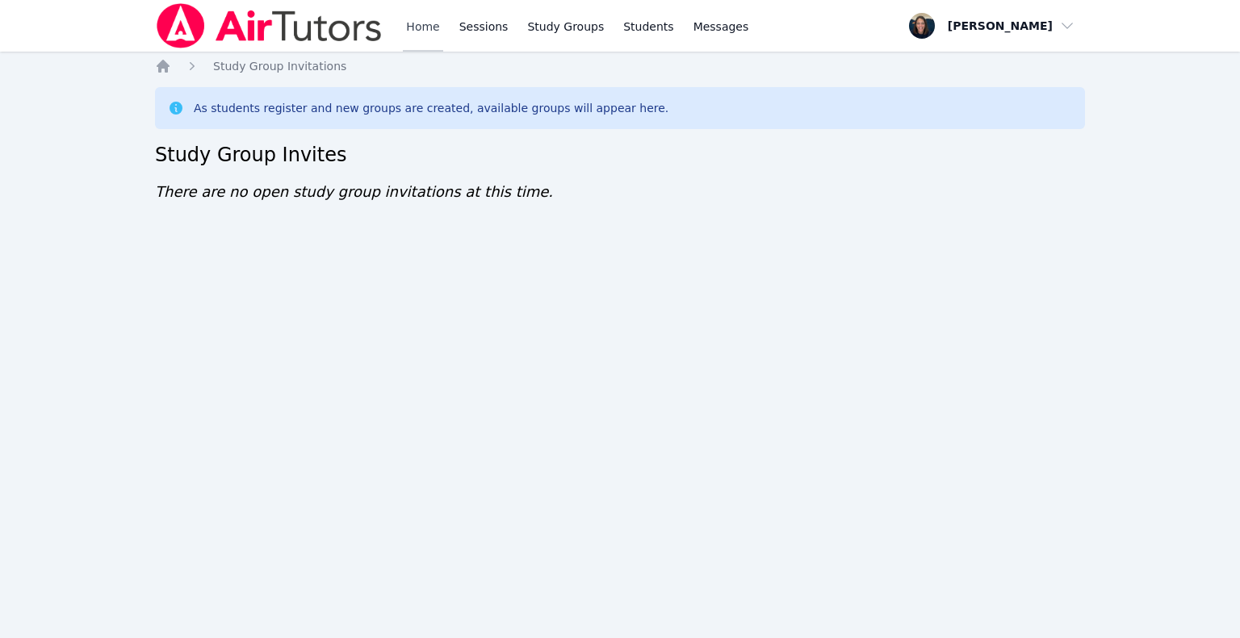
click at [426, 28] on link "Home" at bounding box center [423, 26] width 40 height 52
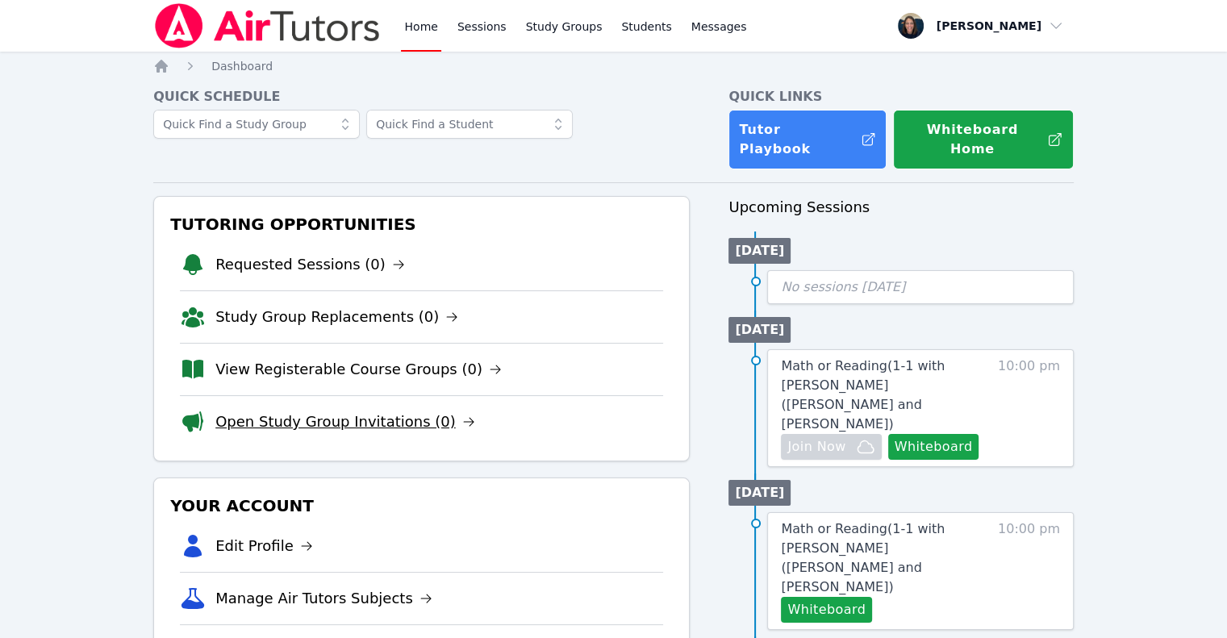
click at [355, 411] on link "Open Study Group Invitations (0)" at bounding box center [345, 422] width 260 height 23
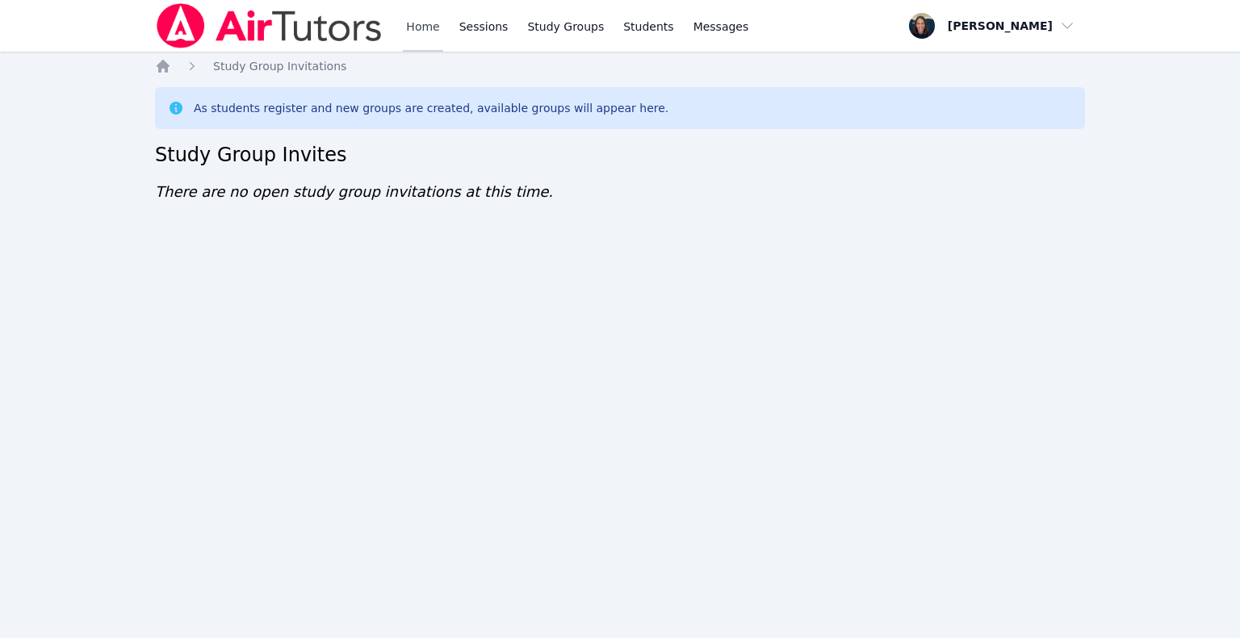
click at [424, 36] on link "Home" at bounding box center [423, 26] width 40 height 52
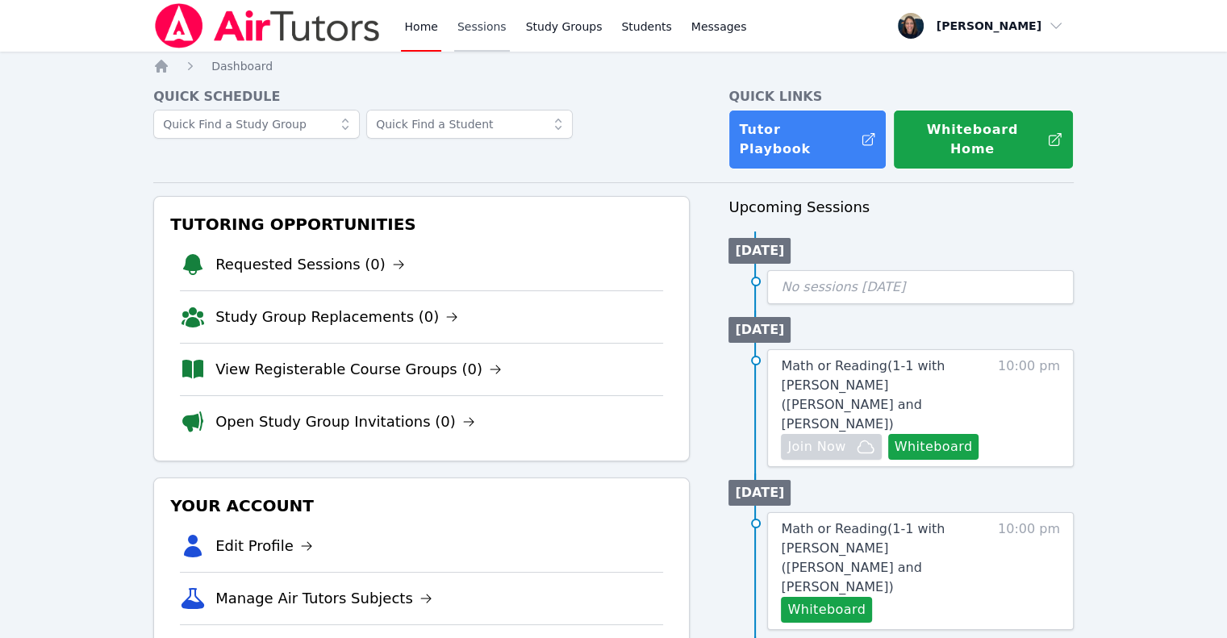
click at [465, 35] on link "Sessions" at bounding box center [482, 26] width 56 height 52
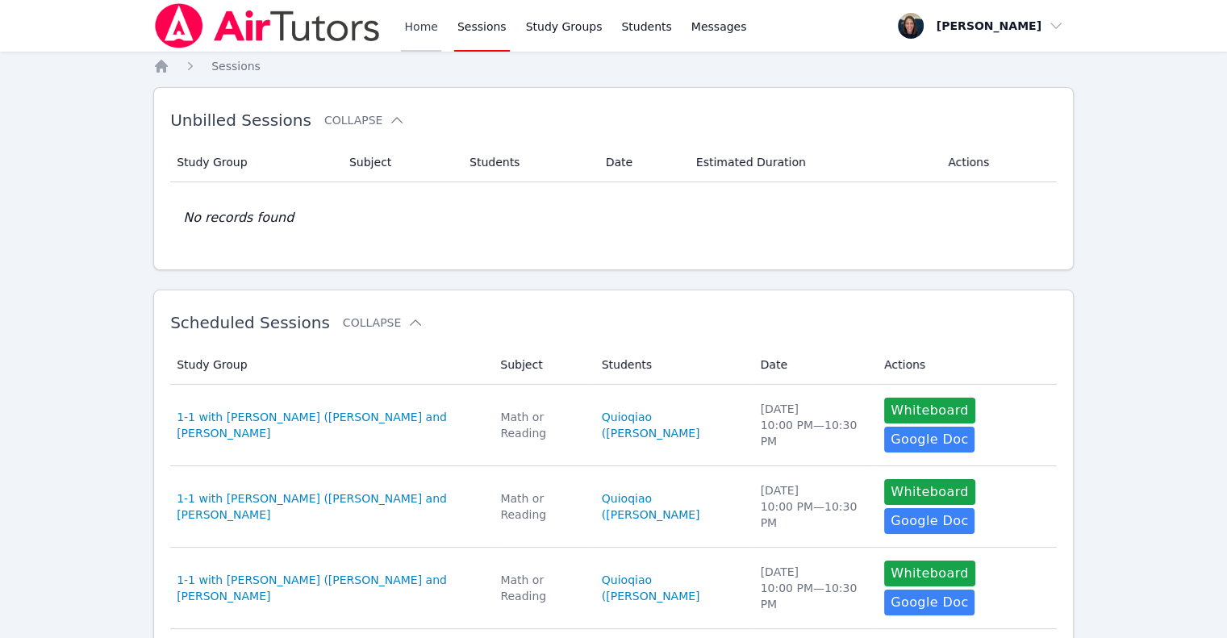
click at [412, 32] on link "Home" at bounding box center [421, 26] width 40 height 52
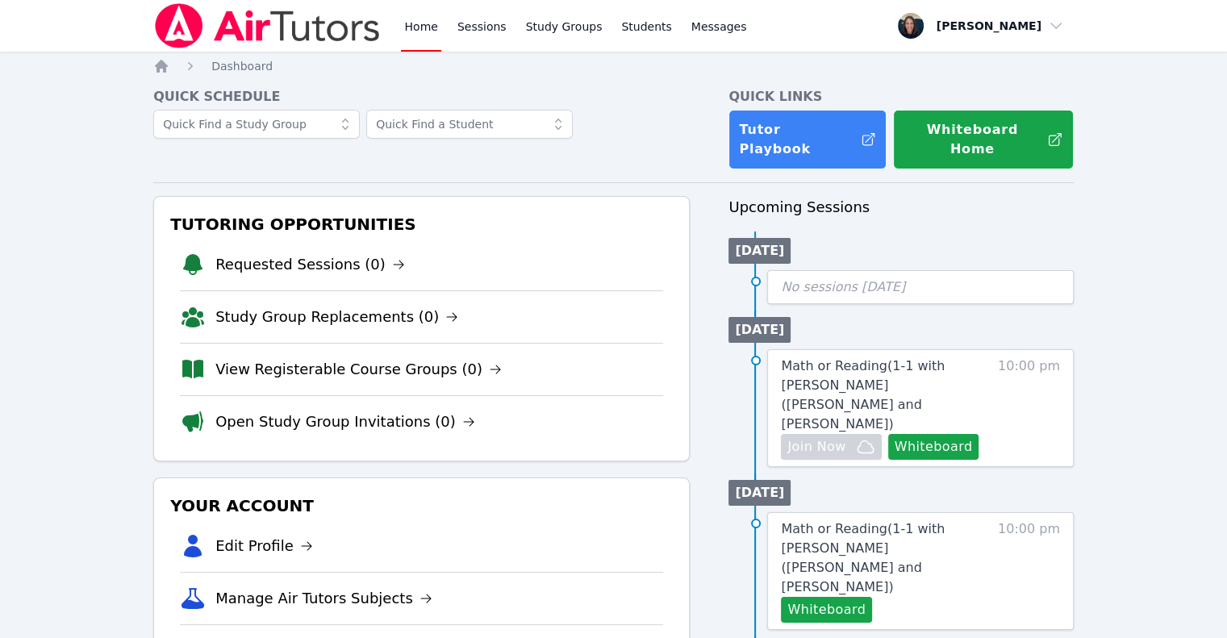
click at [412, 32] on link "Home" at bounding box center [421, 26] width 40 height 52
click at [488, 38] on link "Sessions" at bounding box center [482, 26] width 56 height 52
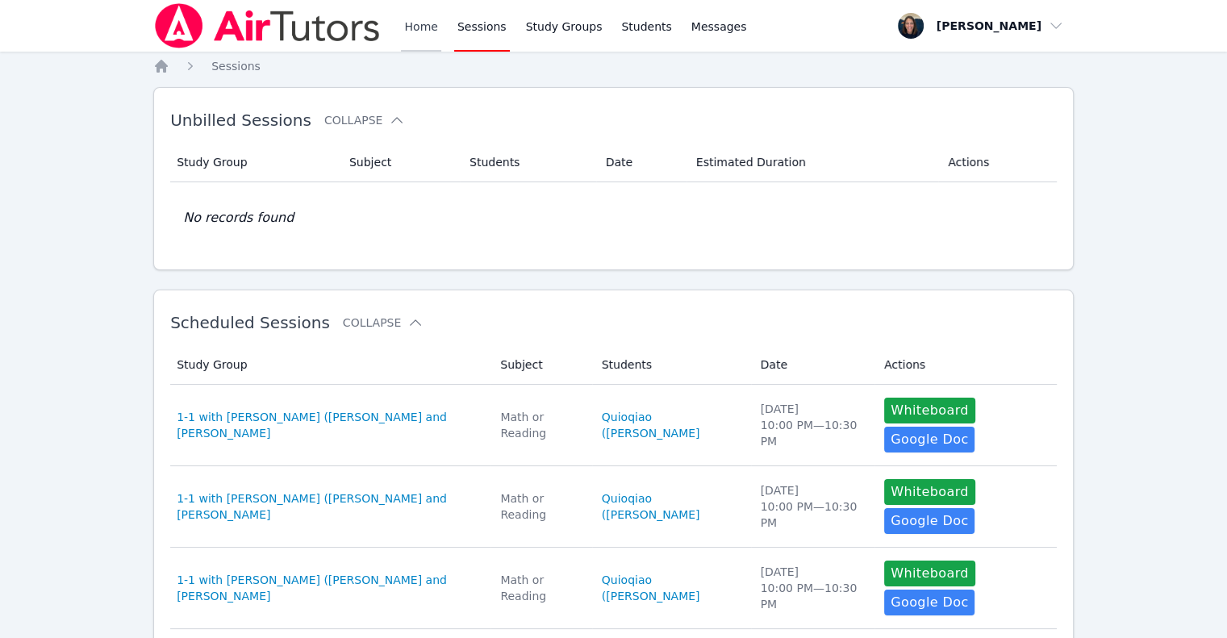
click at [429, 27] on link "Home" at bounding box center [421, 26] width 40 height 52
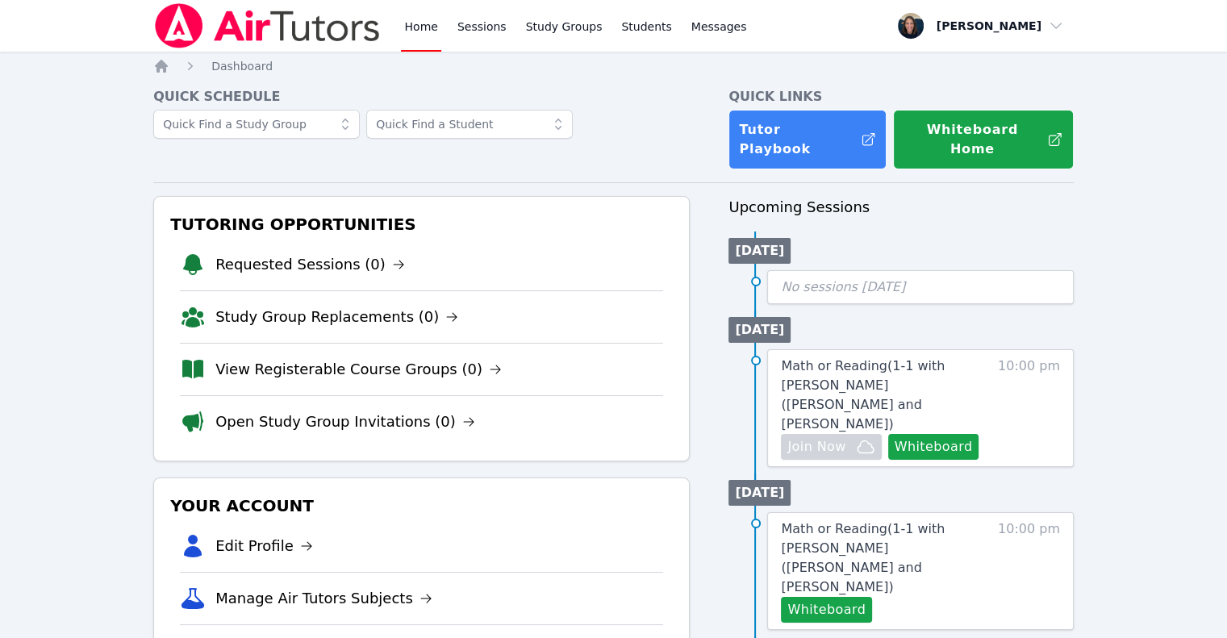
click at [429, 27] on link "Home" at bounding box center [421, 26] width 40 height 52
click at [470, 23] on link "Sessions" at bounding box center [482, 26] width 56 height 52
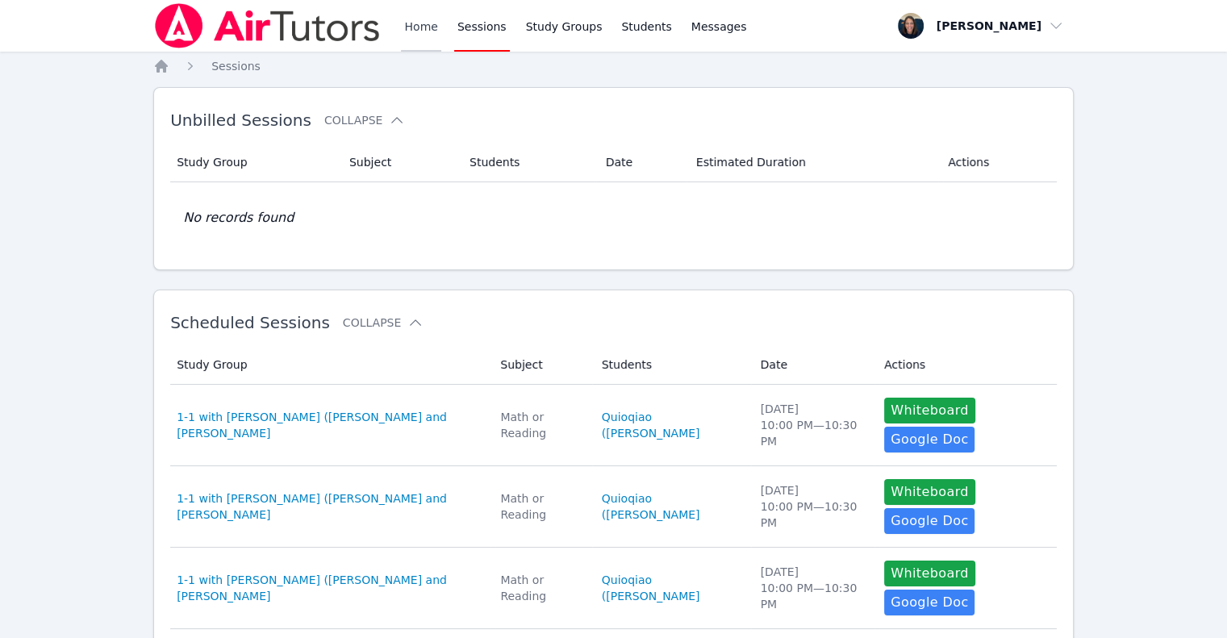
click at [408, 24] on link "Home" at bounding box center [421, 26] width 40 height 52
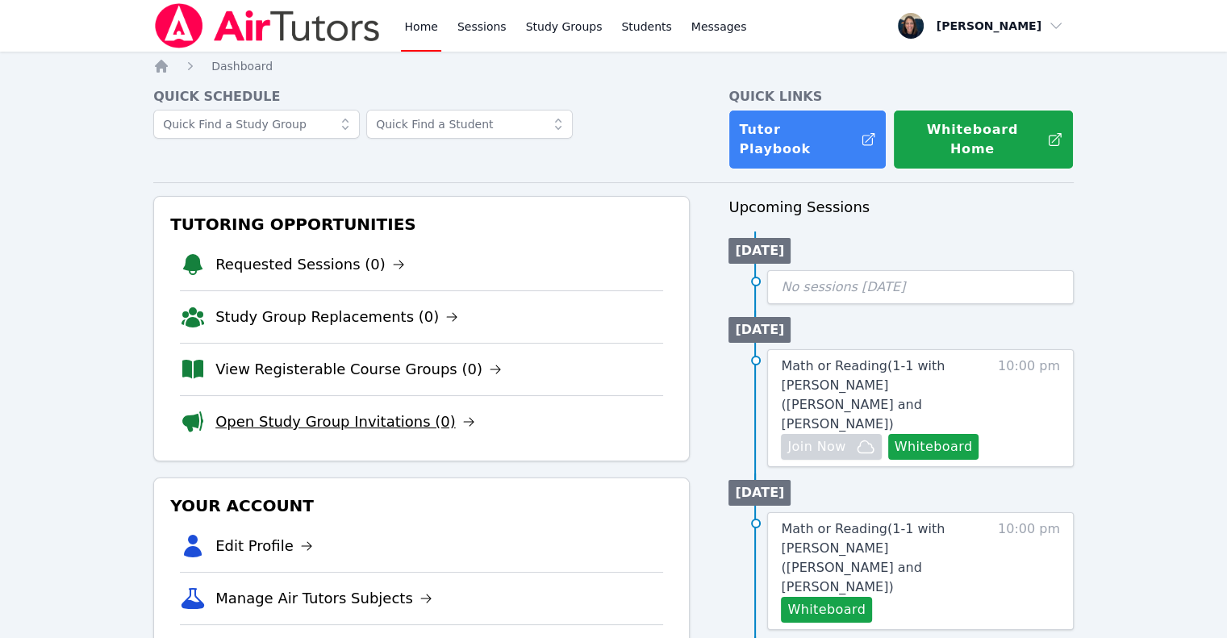
click at [292, 411] on link "Open Study Group Invitations (0)" at bounding box center [345, 422] width 260 height 23
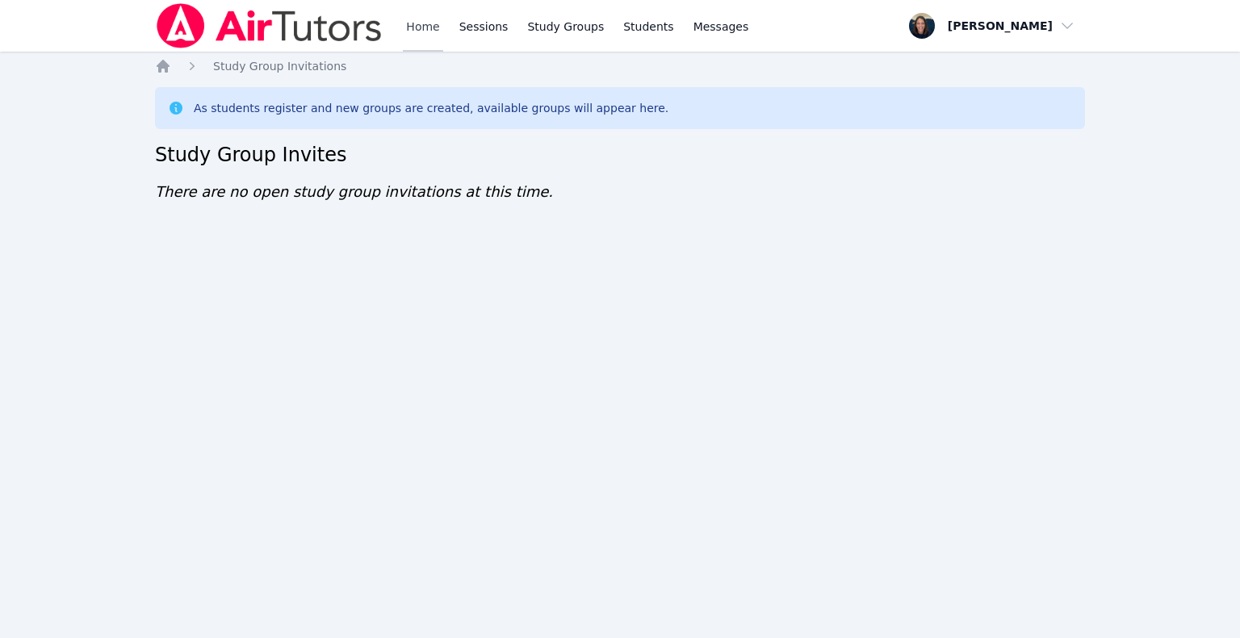
click at [424, 35] on link "Home" at bounding box center [423, 26] width 40 height 52
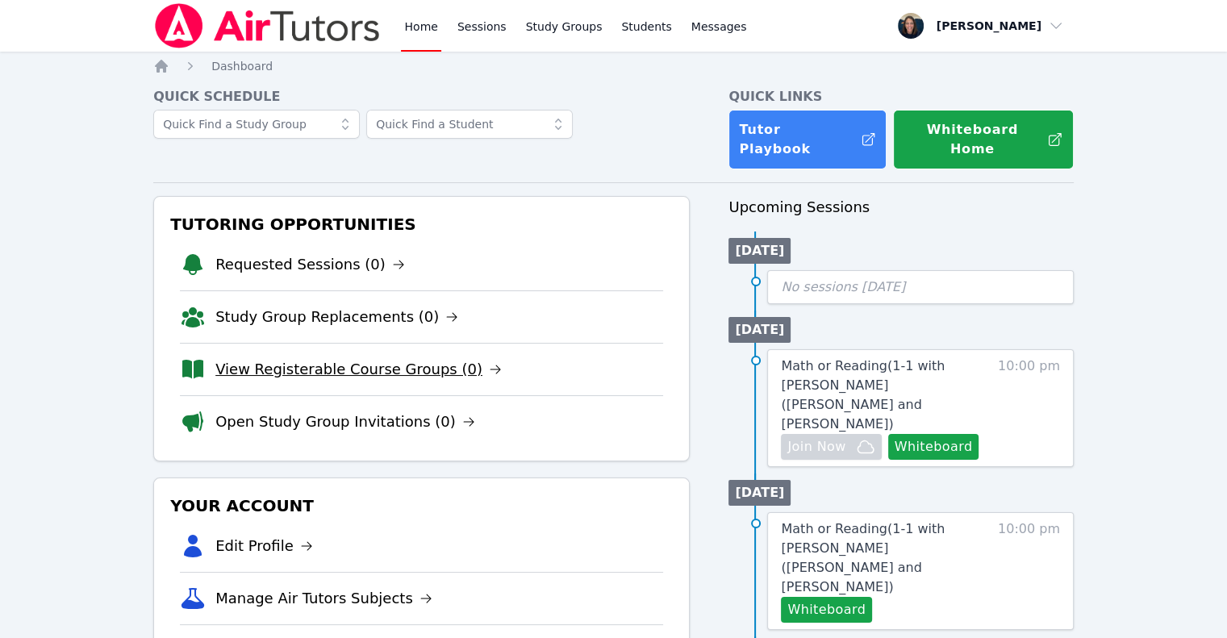
click at [310, 361] on link "View Registerable Course Groups (0)" at bounding box center [358, 369] width 286 height 23
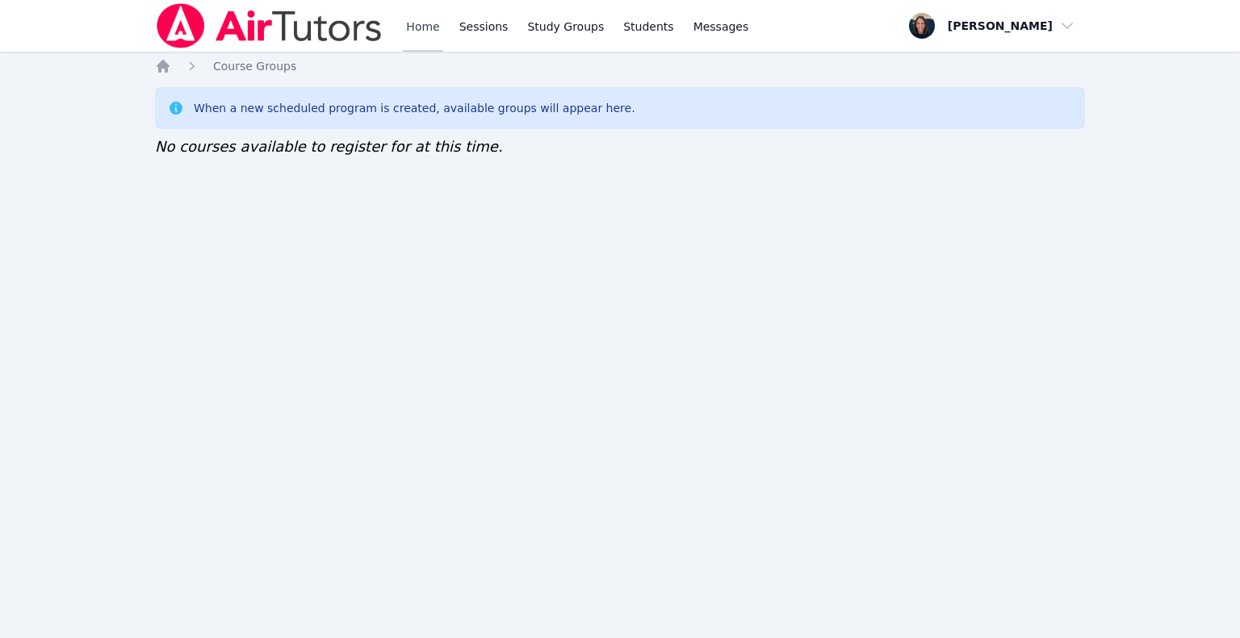
click at [413, 34] on link "Home" at bounding box center [423, 26] width 40 height 52
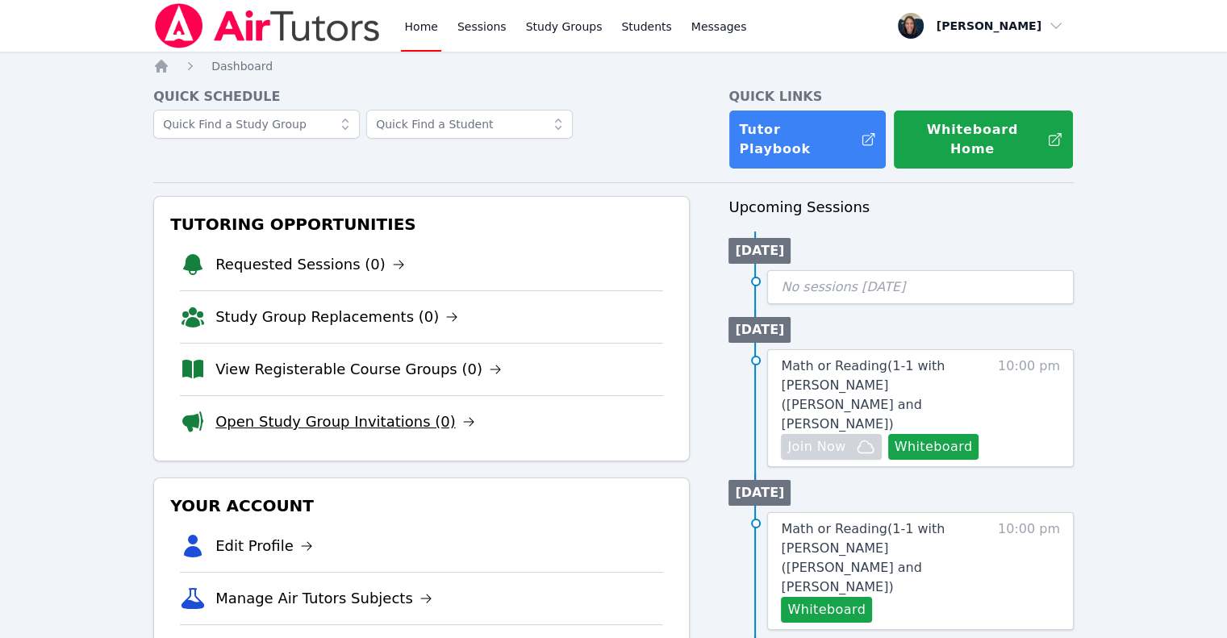
click at [341, 416] on link "Open Study Group Invitations (0)" at bounding box center [345, 422] width 260 height 23
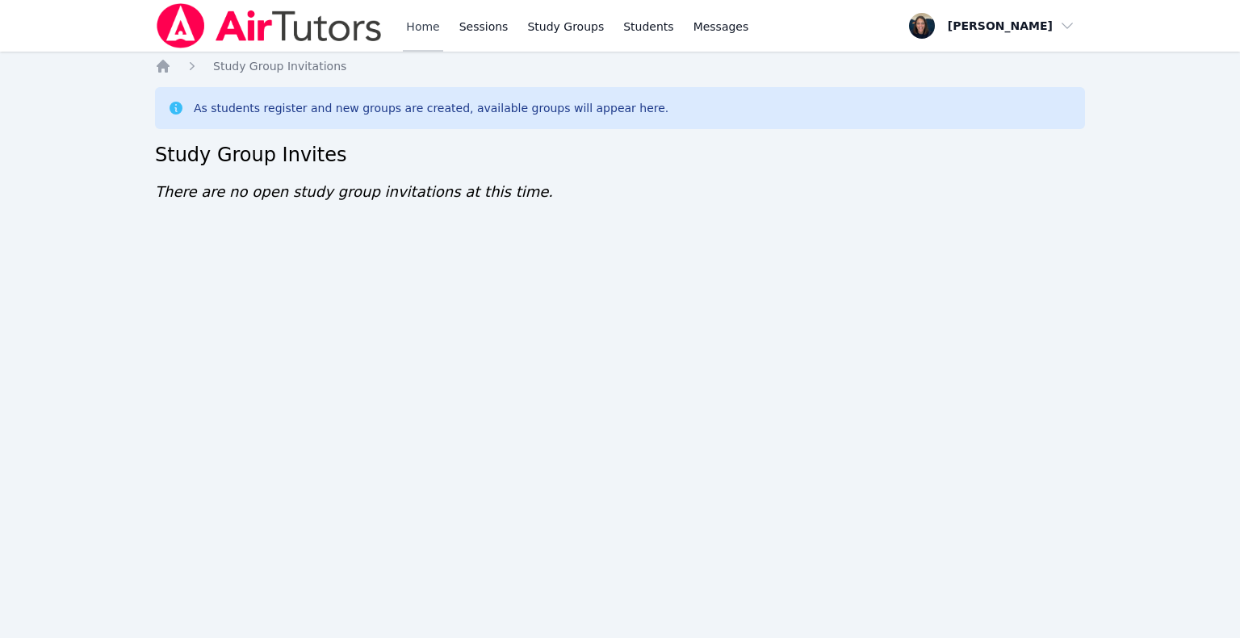
click at [431, 22] on link "Home" at bounding box center [423, 26] width 40 height 52
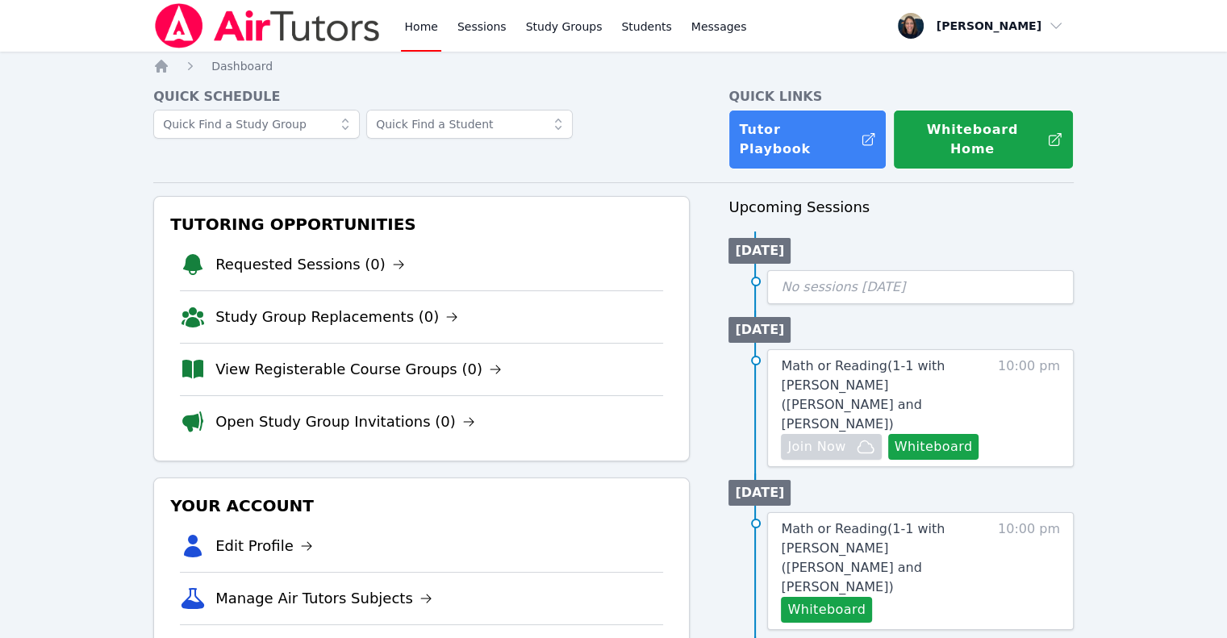
click at [449, 45] on div "Home Sessions Study Groups Students Messages" at bounding box center [575, 26] width 349 height 52
click at [444, 38] on div "Home Sessions Study Groups Students Messages" at bounding box center [575, 26] width 349 height 52
click at [475, 35] on link "Sessions" at bounding box center [482, 26] width 56 height 52
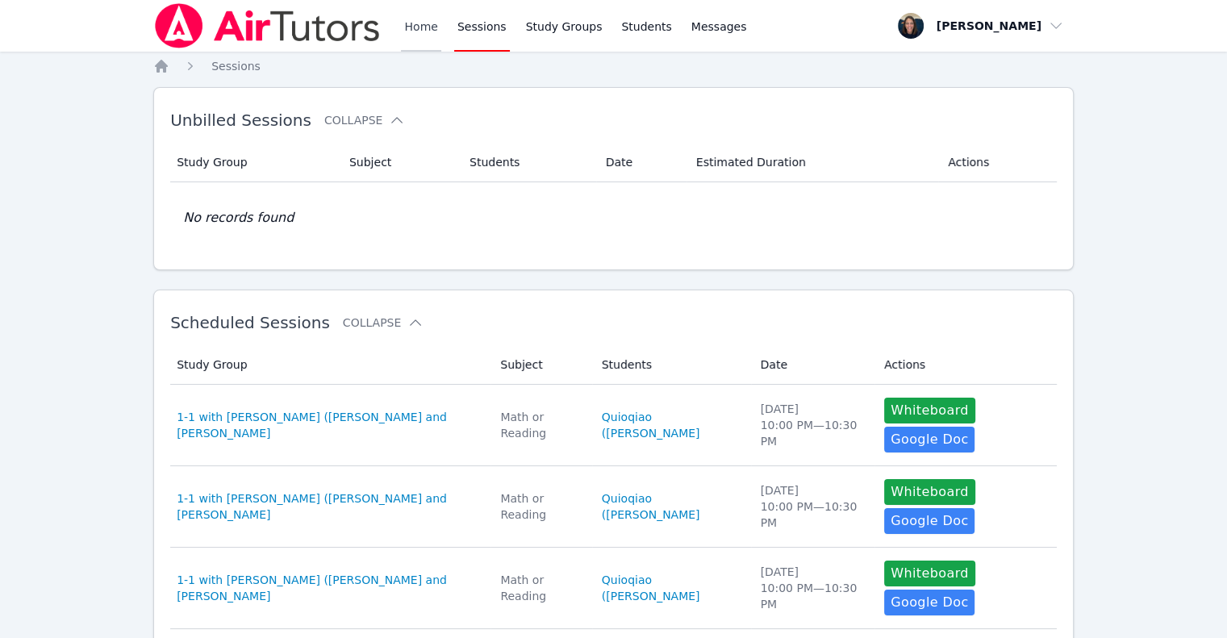
click at [424, 35] on link "Home" at bounding box center [421, 26] width 40 height 52
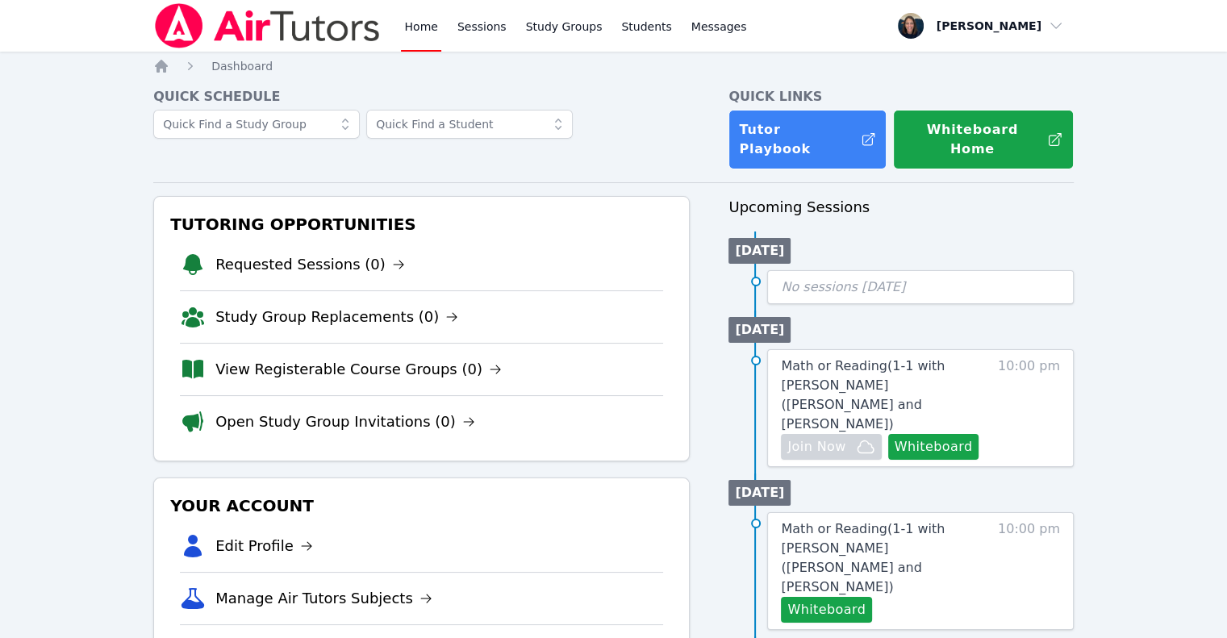
click at [424, 35] on link "Home" at bounding box center [421, 26] width 40 height 52
click at [457, 32] on link "Sessions" at bounding box center [482, 26] width 56 height 52
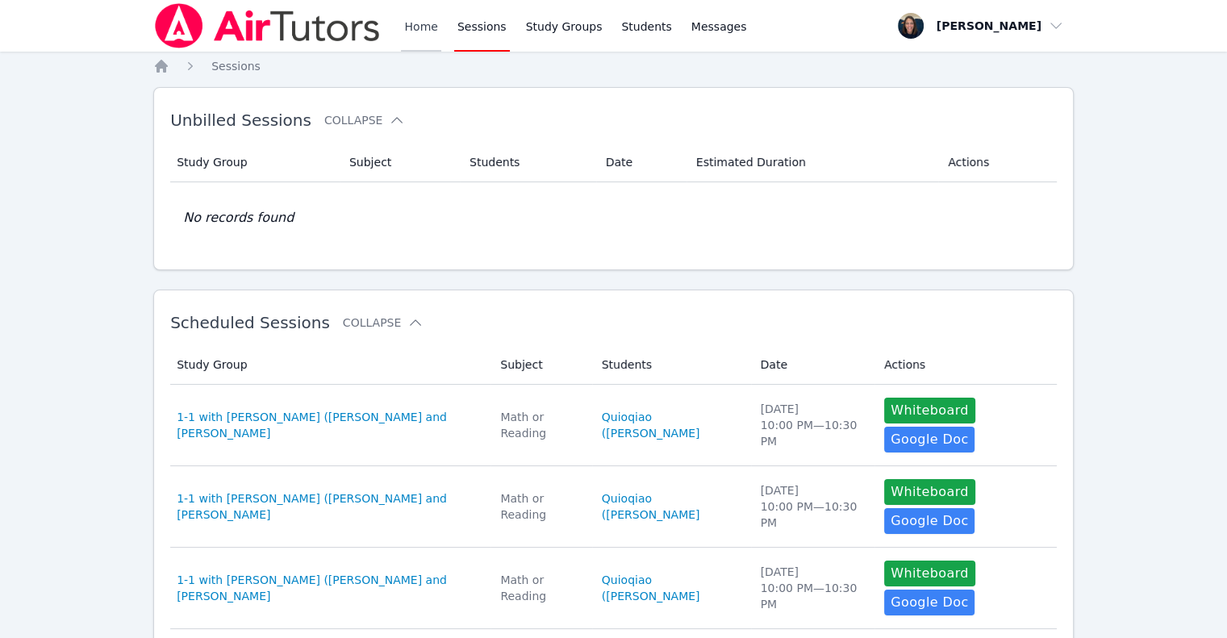
click at [420, 31] on link "Home" at bounding box center [421, 26] width 40 height 52
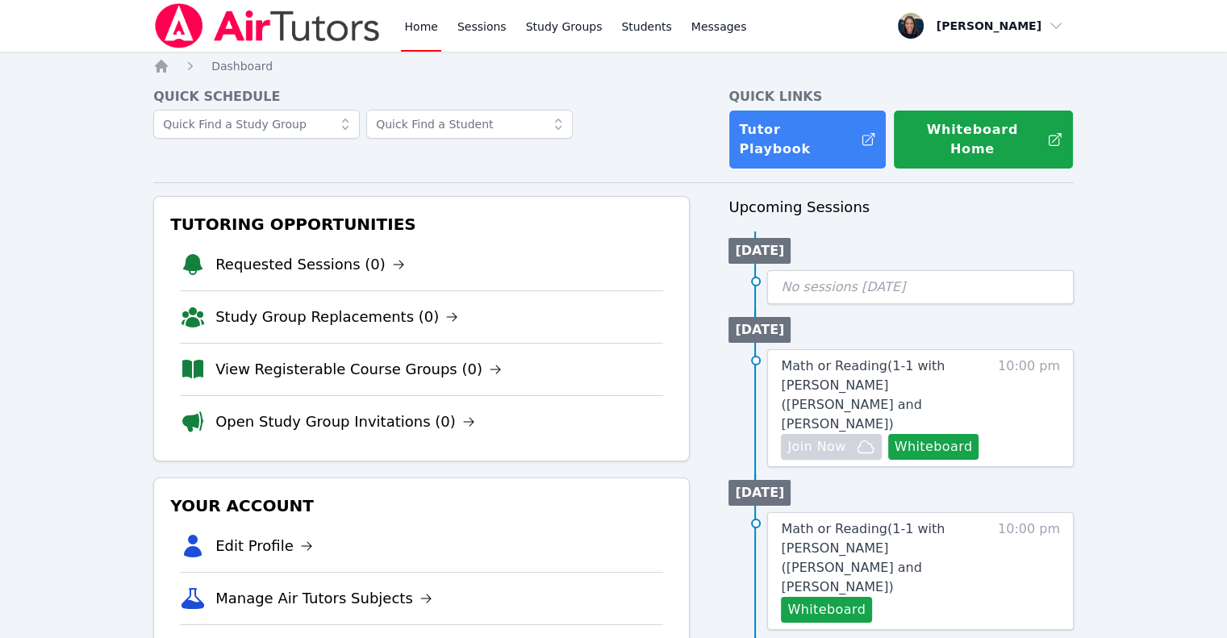
click at [420, 31] on link "Home" at bounding box center [421, 26] width 40 height 52
click at [495, 33] on link "Sessions" at bounding box center [482, 26] width 56 height 52
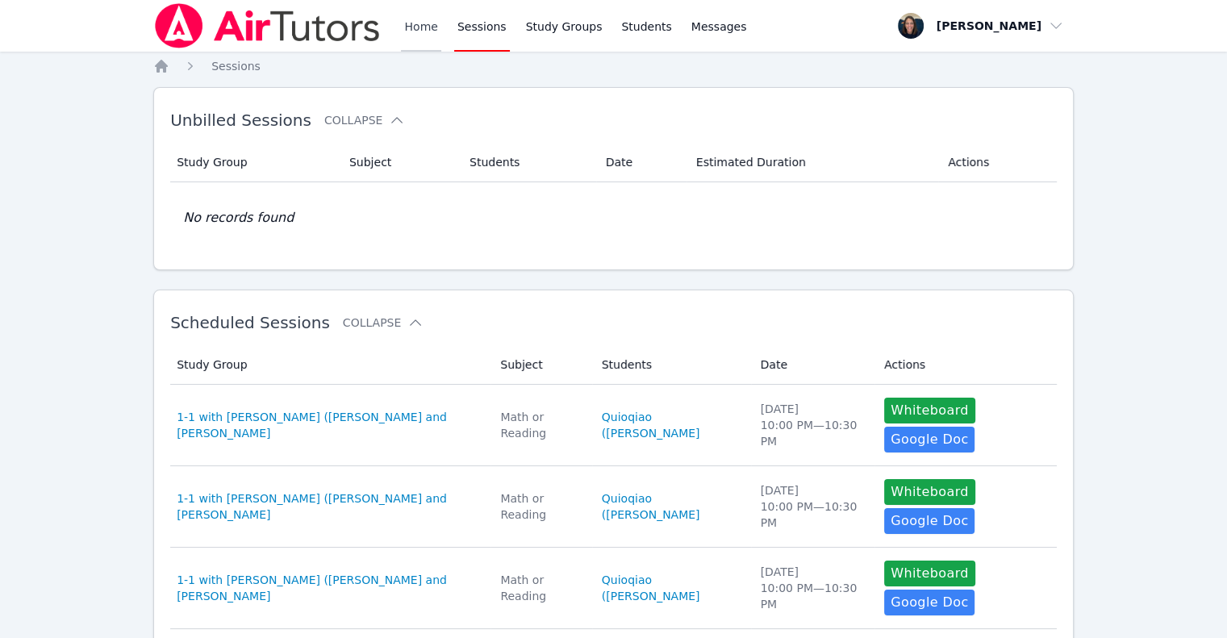
click at [429, 28] on link "Home" at bounding box center [421, 26] width 40 height 52
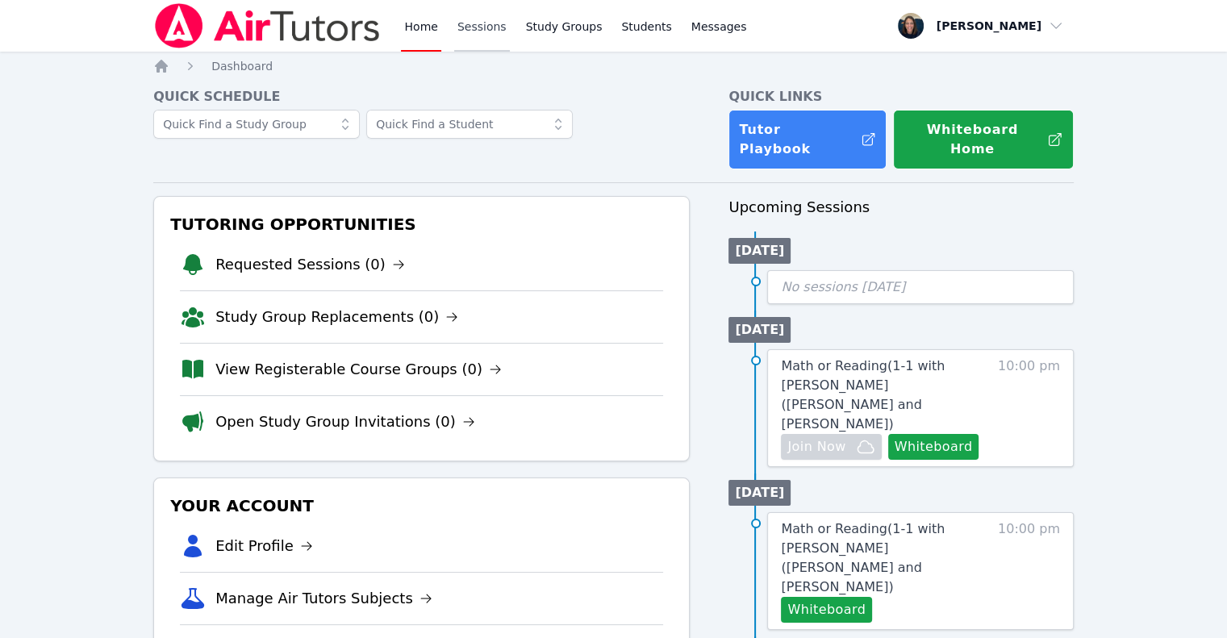
click at [472, 44] on link "Sessions" at bounding box center [482, 26] width 56 height 52
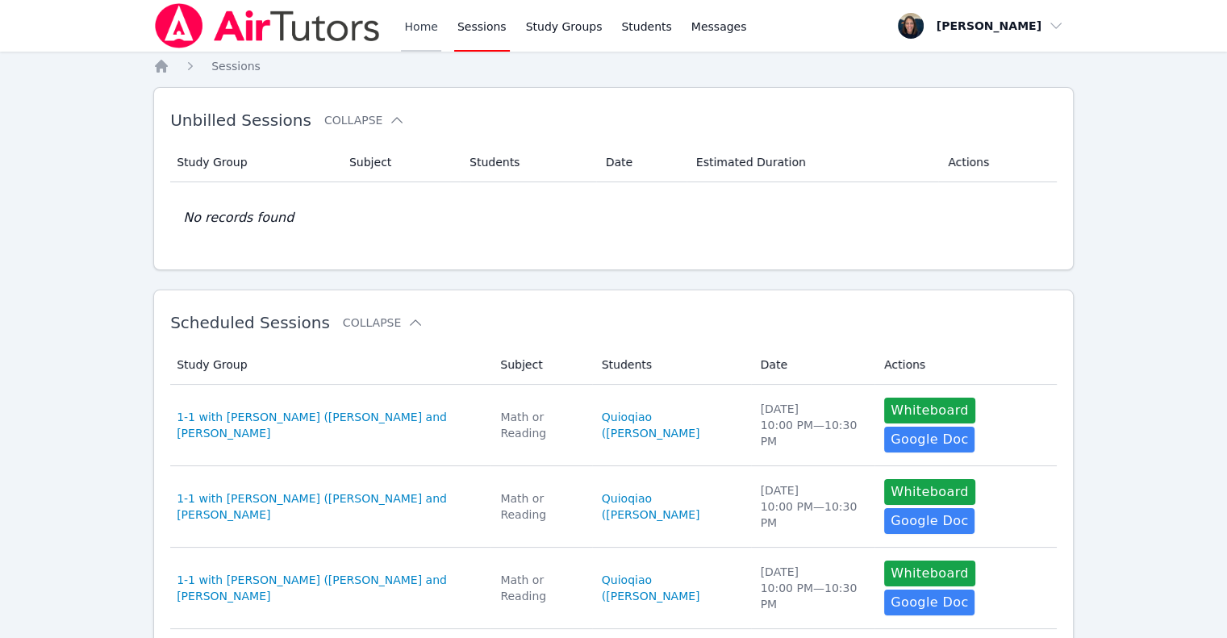
click at [429, 42] on link "Home" at bounding box center [421, 26] width 40 height 52
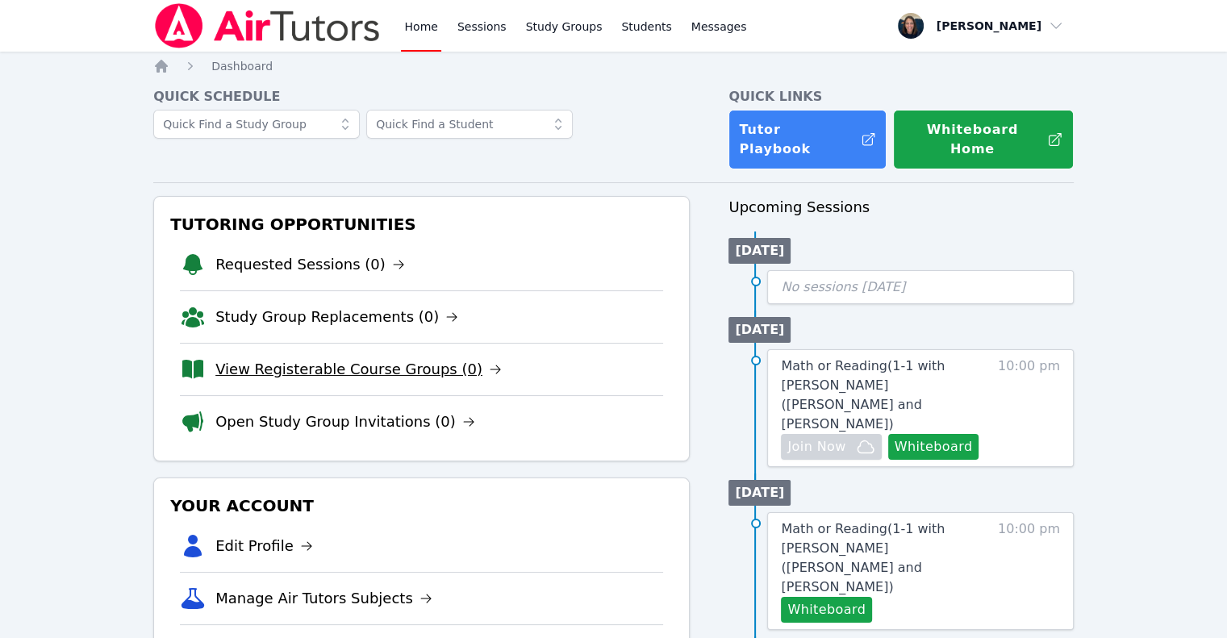
click at [295, 358] on link "View Registerable Course Groups (0)" at bounding box center [358, 369] width 286 height 23
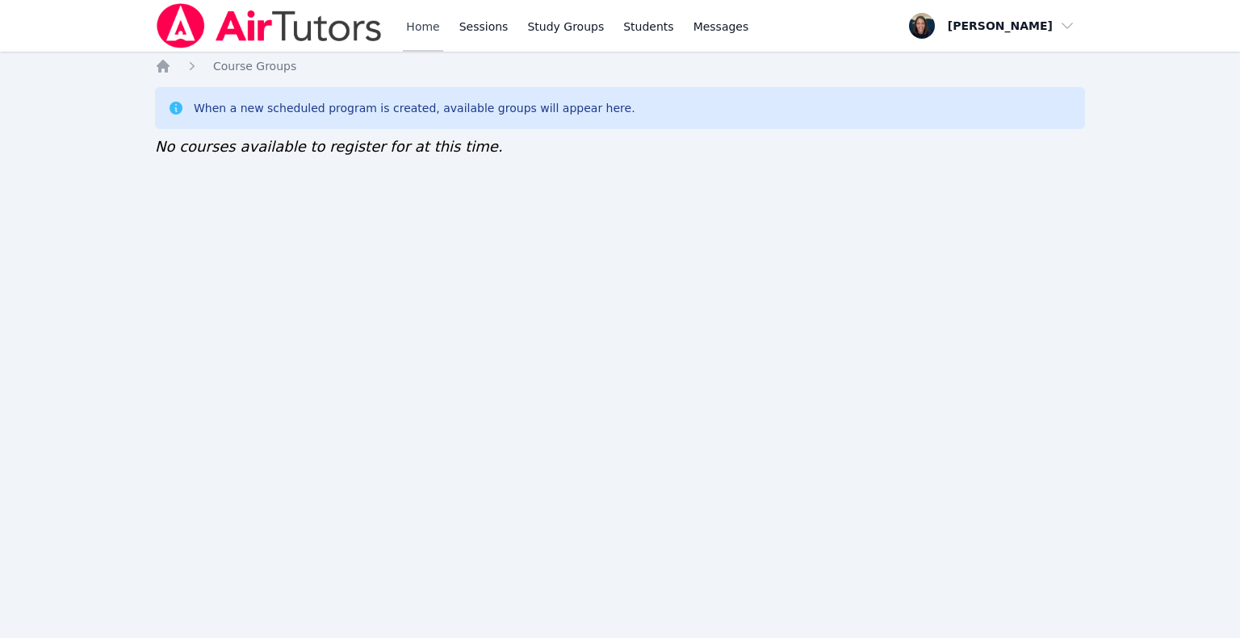
click at [422, 23] on link "Home" at bounding box center [423, 26] width 40 height 52
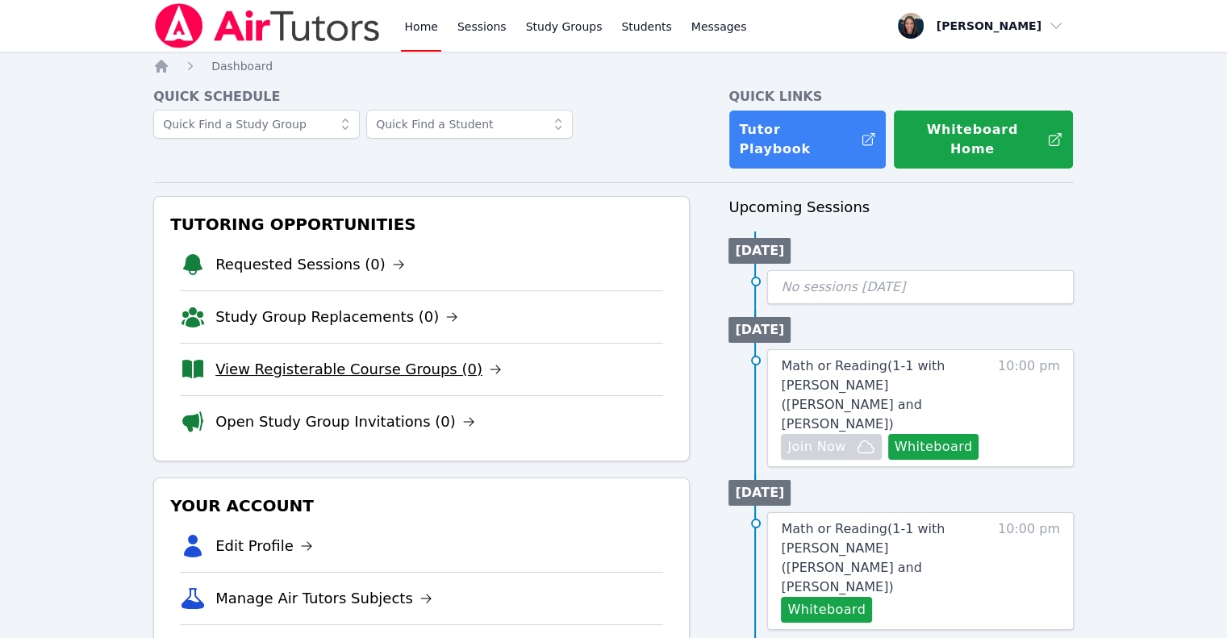
click at [332, 358] on link "View Registerable Course Groups (0)" at bounding box center [358, 369] width 286 height 23
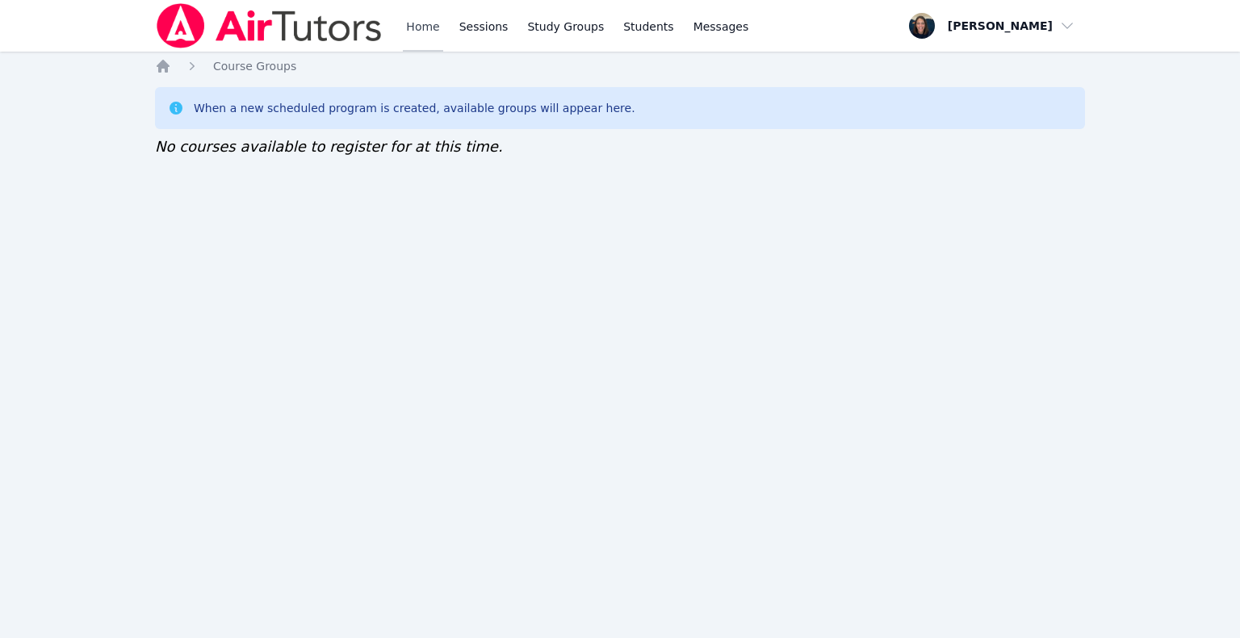
click at [429, 25] on link "Home" at bounding box center [423, 26] width 40 height 52
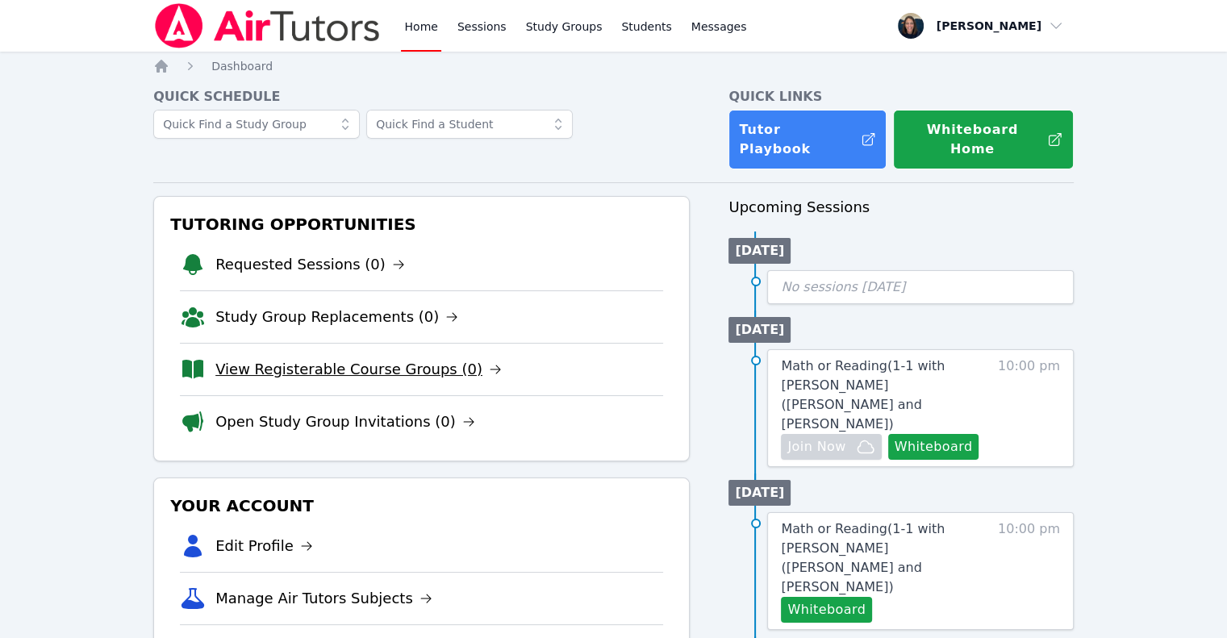
click at [383, 358] on link "View Registerable Course Groups (0)" at bounding box center [358, 369] width 286 height 23
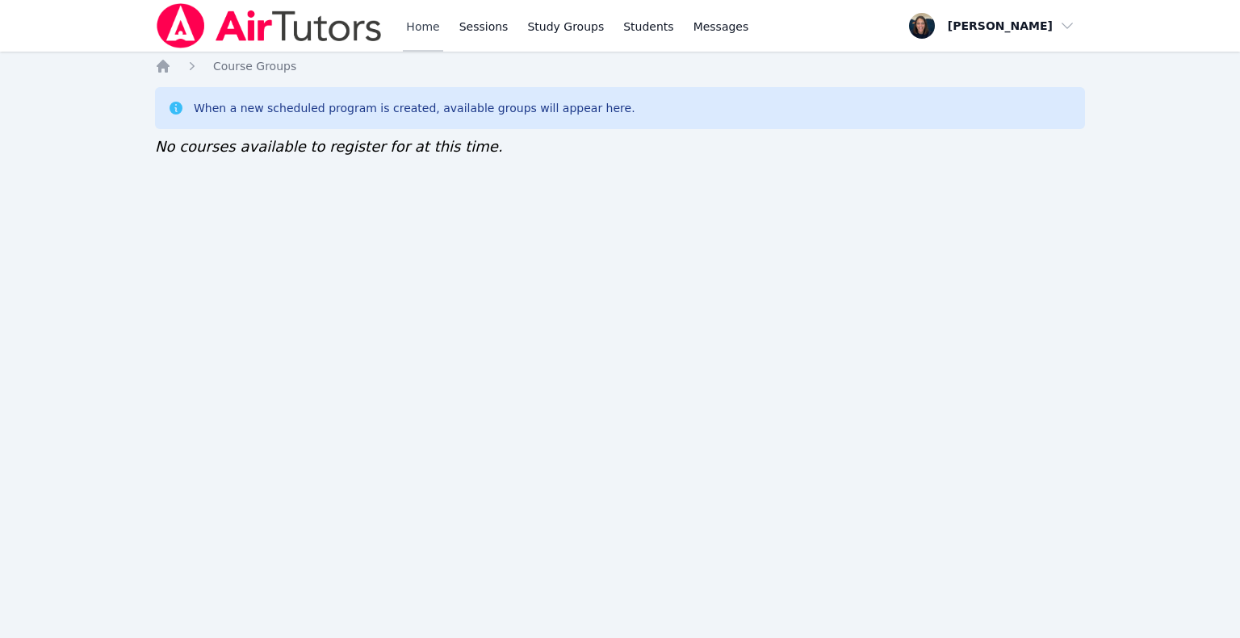
click at [426, 31] on link "Home" at bounding box center [423, 26] width 40 height 52
